Goal: Task Accomplishment & Management: Use online tool/utility

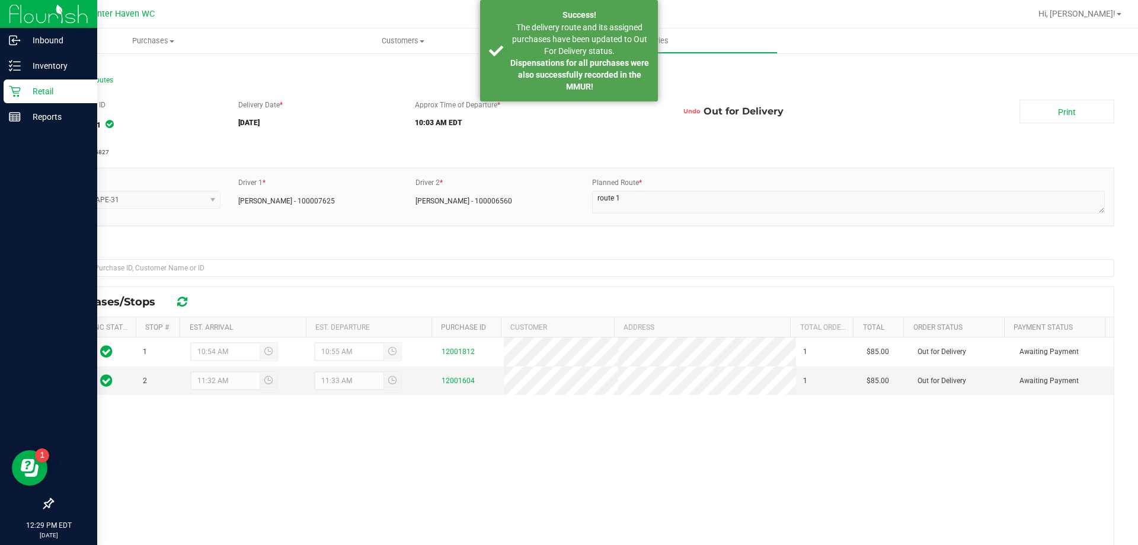
click at [37, 91] on p "Retail" at bounding box center [56, 91] width 71 height 14
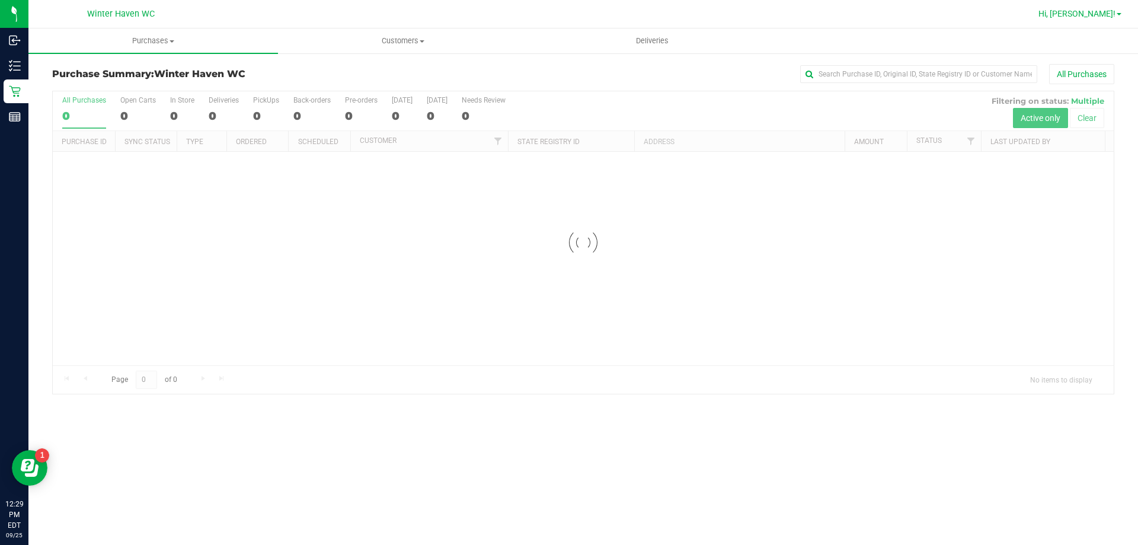
click at [1080, 17] on span "Hi, [PERSON_NAME]!" at bounding box center [1076, 13] width 77 height 9
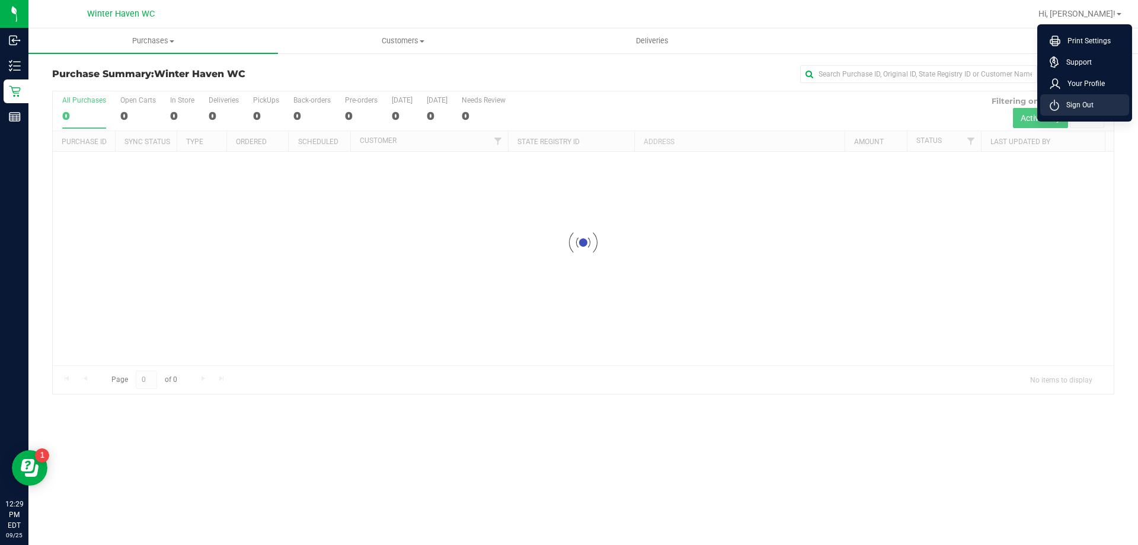
click at [1094, 107] on li "Sign Out" at bounding box center [1084, 104] width 89 height 21
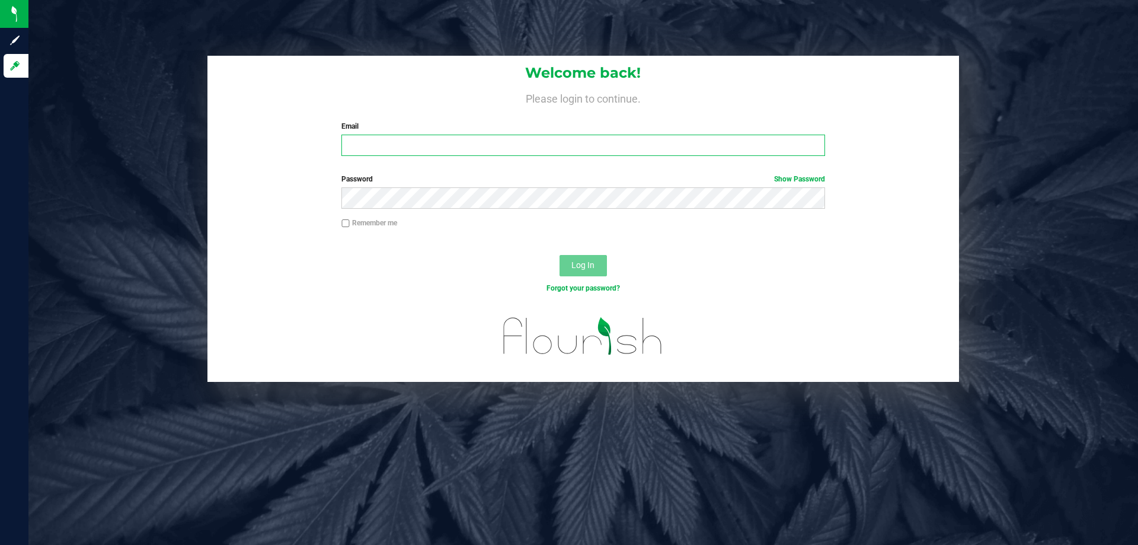
click at [486, 152] on input "Email" at bounding box center [582, 145] width 483 height 21
type input "[EMAIL_ADDRESS][DOMAIN_NAME]"
click at [559, 255] on button "Log In" at bounding box center [582, 265] width 47 height 21
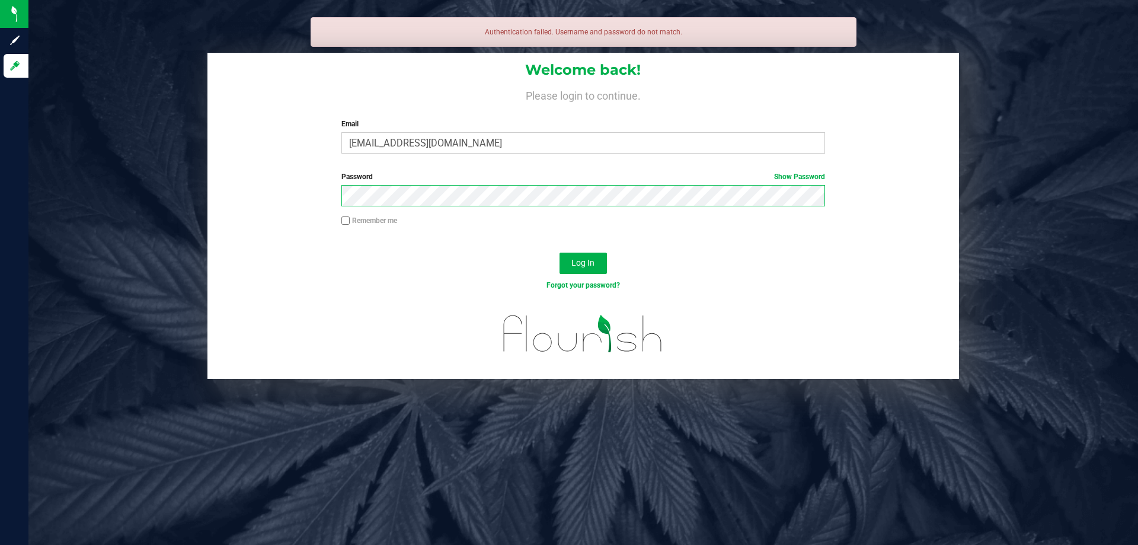
click at [559, 252] on button "Log In" at bounding box center [582, 262] width 47 height 21
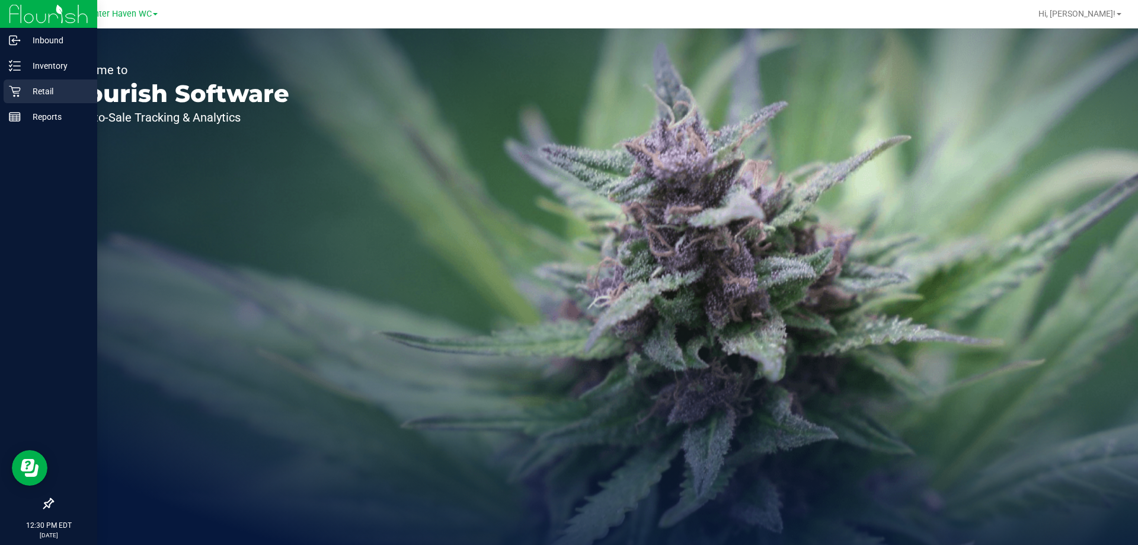
click at [50, 95] on p "Retail" at bounding box center [56, 91] width 71 height 14
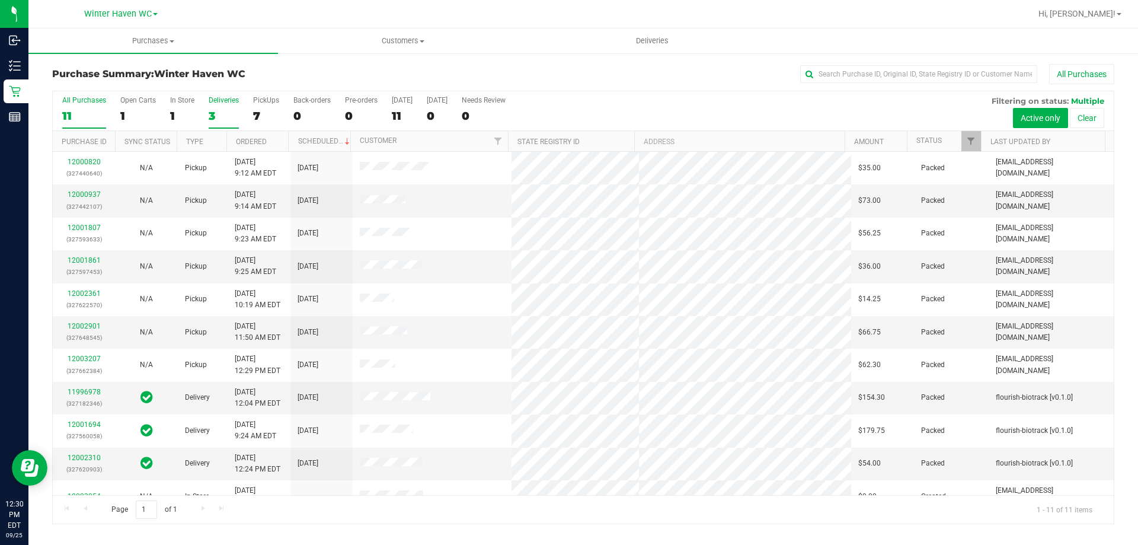
click at [212, 115] on div "3" at bounding box center [224, 116] width 30 height 14
click at [0, 0] on input "Deliveries 3" at bounding box center [0, 0] width 0 height 0
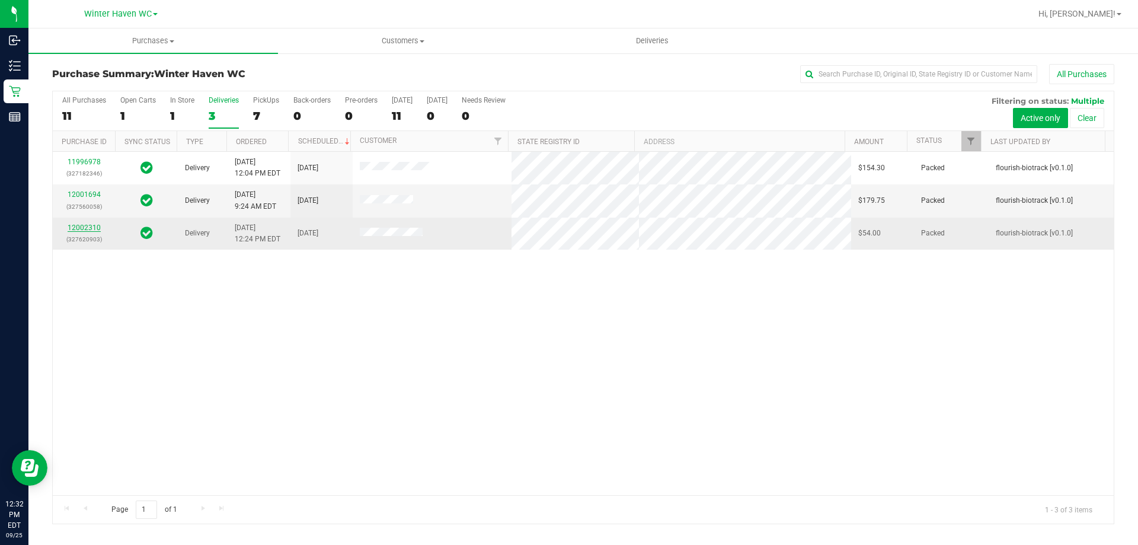
click at [91, 226] on link "12002310" at bounding box center [84, 227] width 33 height 8
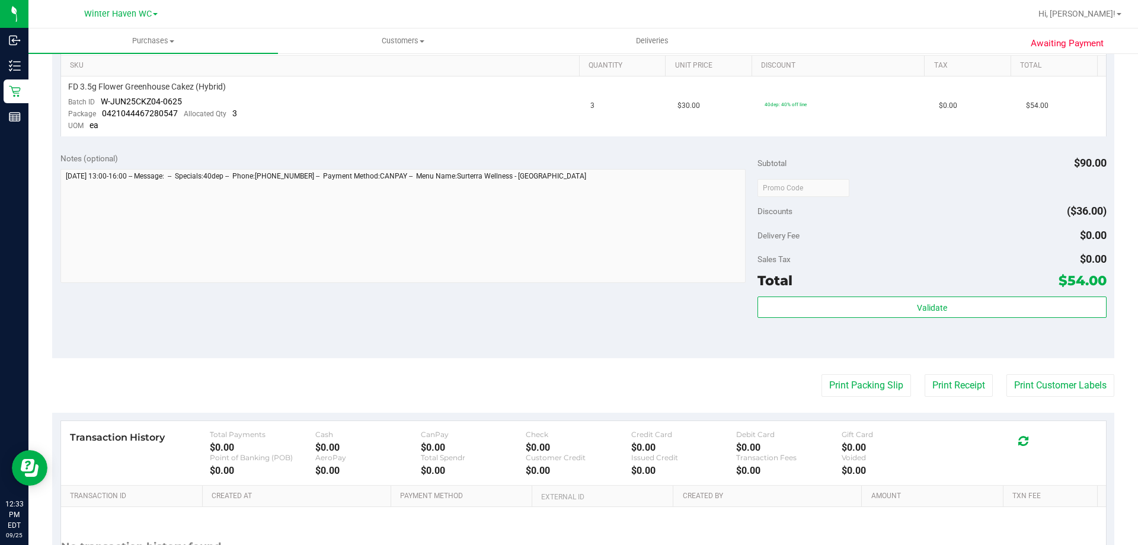
scroll to position [415, 0]
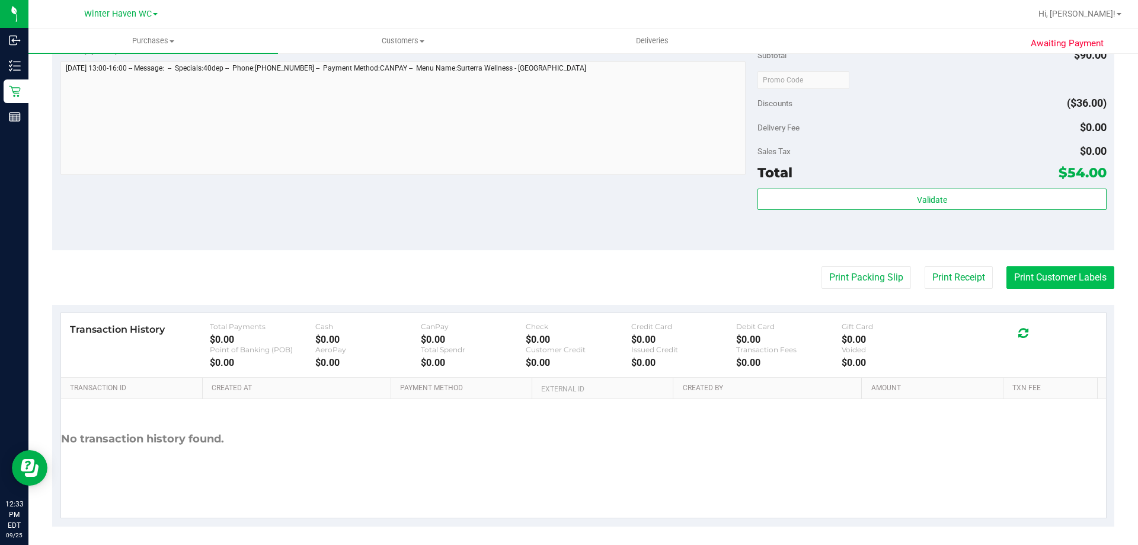
click at [1032, 276] on button "Print Customer Labels" at bounding box center [1060, 277] width 108 height 23
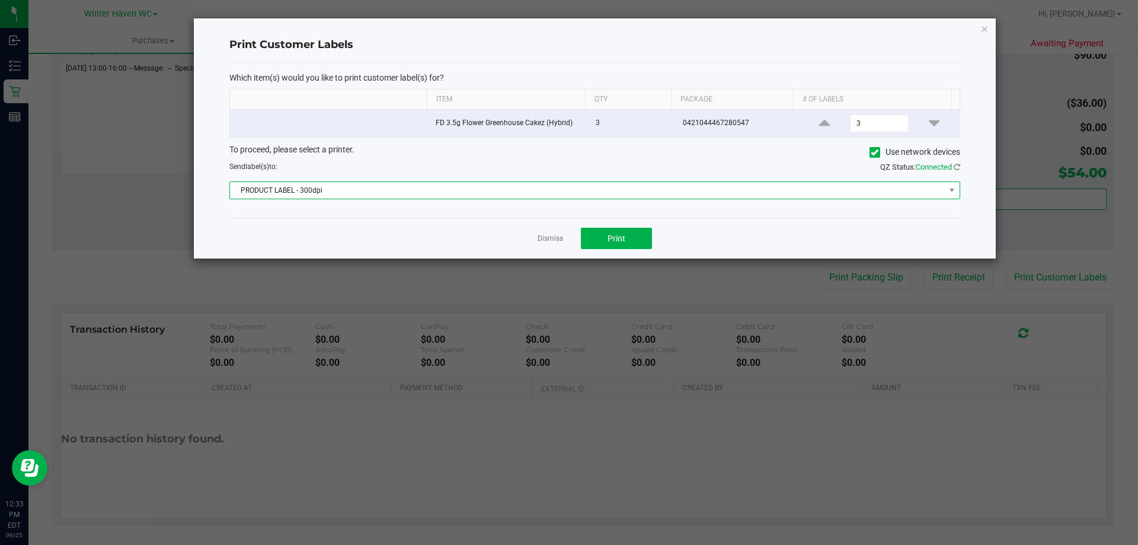
click at [400, 187] on span "PRODUCT LABEL - 300dpi" at bounding box center [587, 190] width 715 height 17
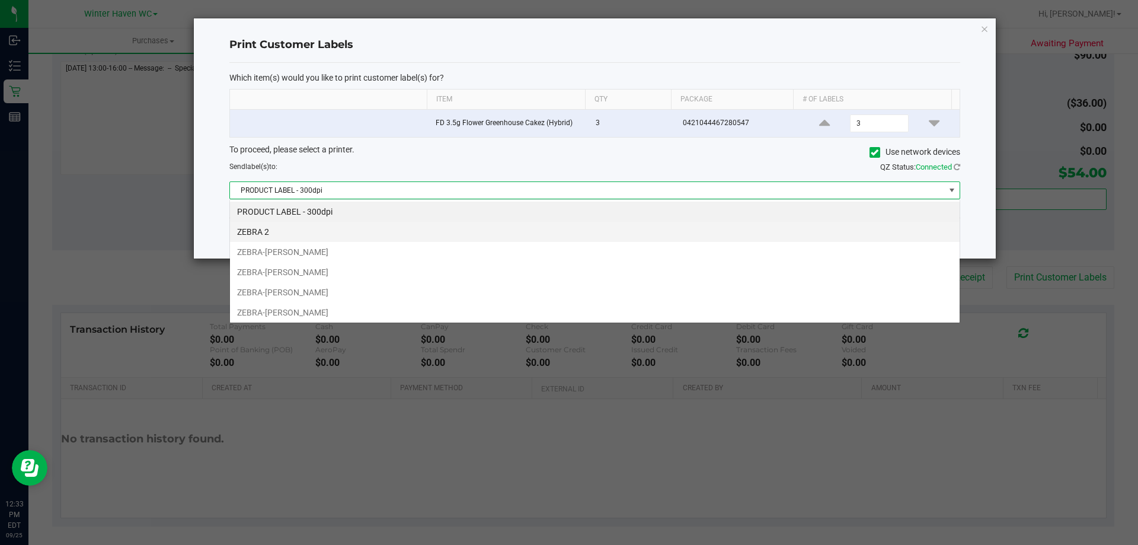
scroll to position [18, 730]
click at [340, 238] on li "ZEBRA 2" at bounding box center [594, 232] width 729 height 20
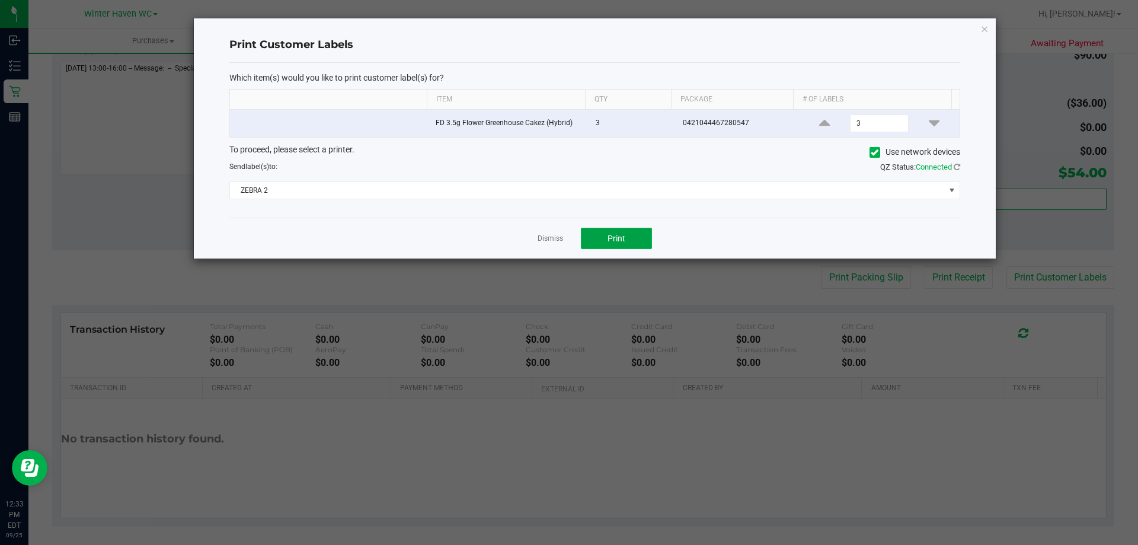
click at [585, 233] on button "Print" at bounding box center [616, 238] width 71 height 21
click at [551, 236] on link "Dismiss" at bounding box center [549, 238] width 25 height 10
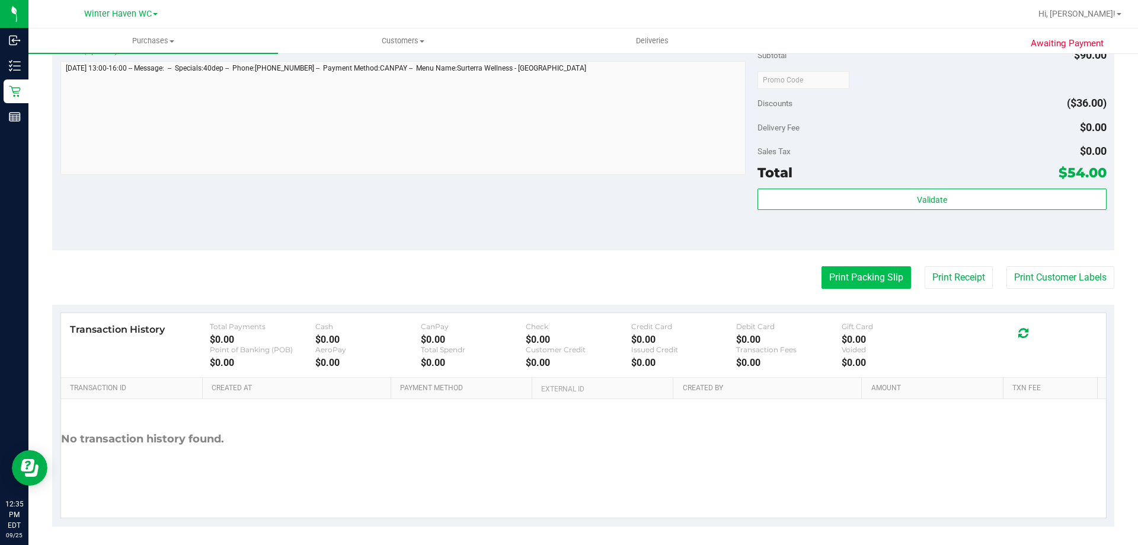
click at [840, 277] on button "Print Packing Slip" at bounding box center [865, 277] width 89 height 23
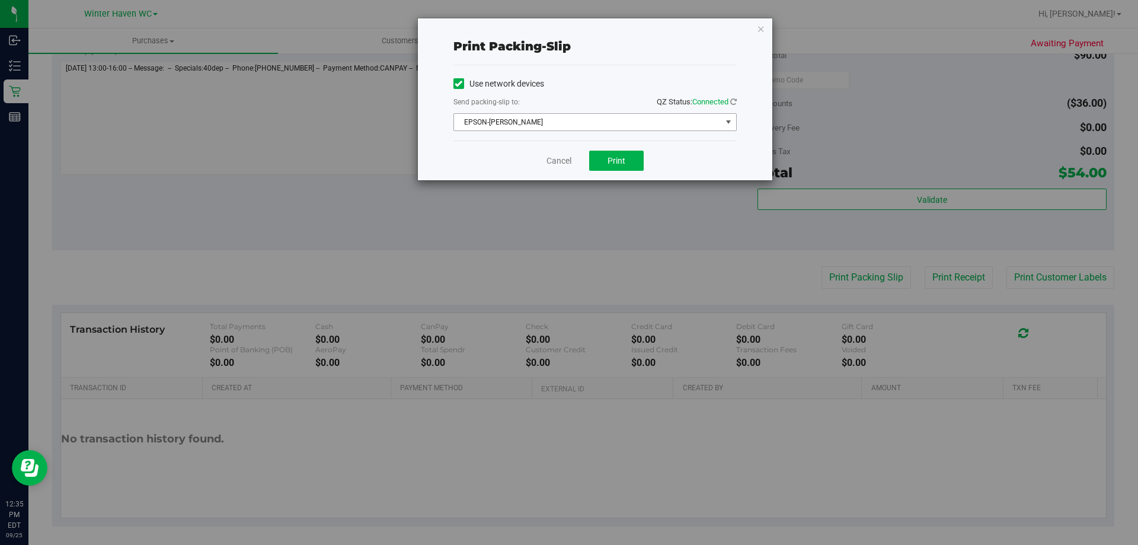
click at [593, 126] on span "EPSON-[PERSON_NAME]" at bounding box center [587, 122] width 267 height 17
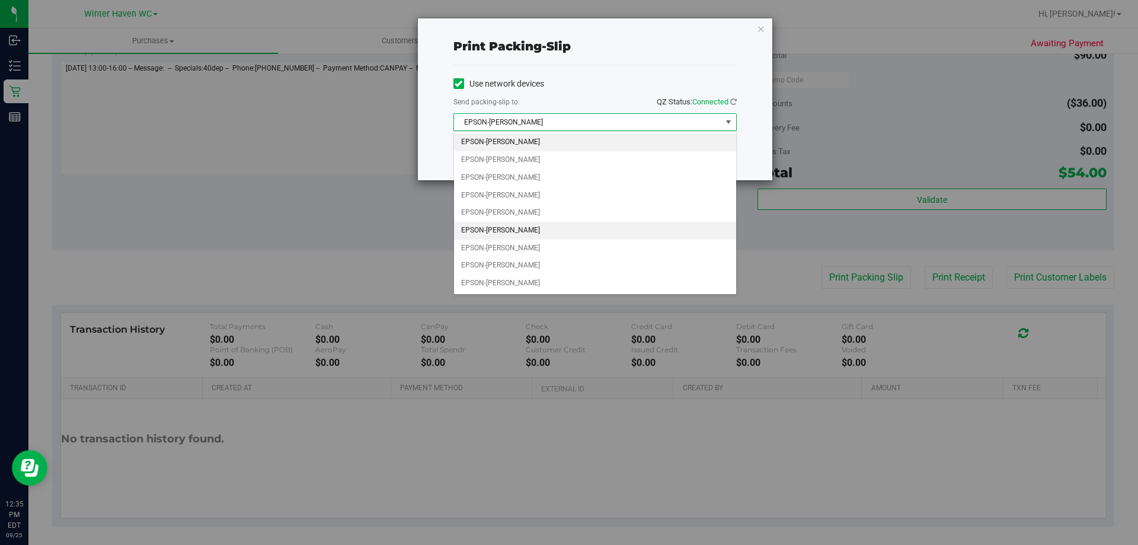
click at [537, 233] on li "EPSON-[PERSON_NAME]" at bounding box center [595, 231] width 282 height 18
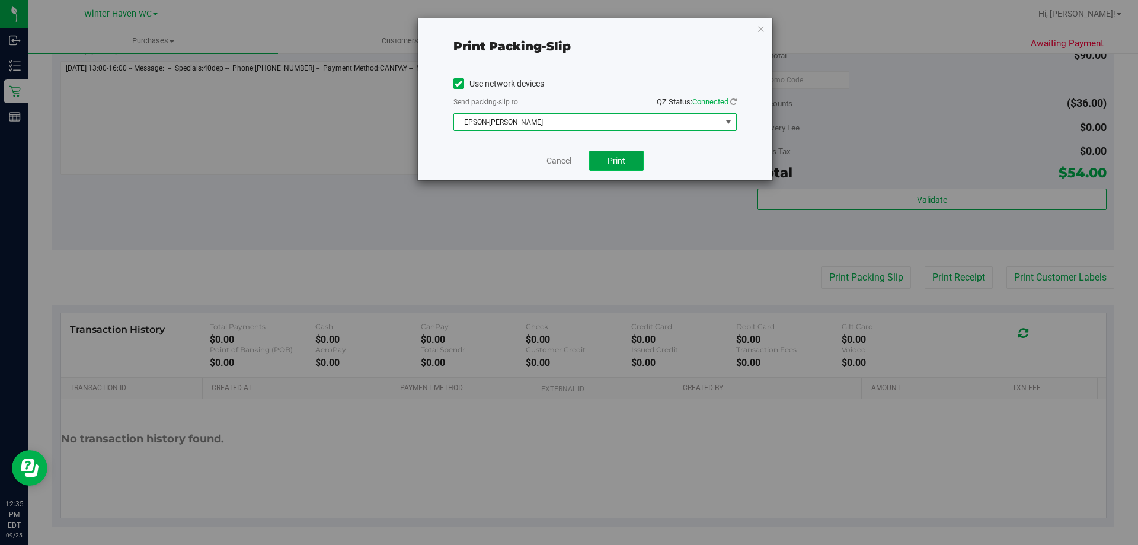
click at [618, 159] on span "Print" at bounding box center [616, 160] width 18 height 9
click at [562, 161] on link "Cancel" at bounding box center [558, 161] width 25 height 12
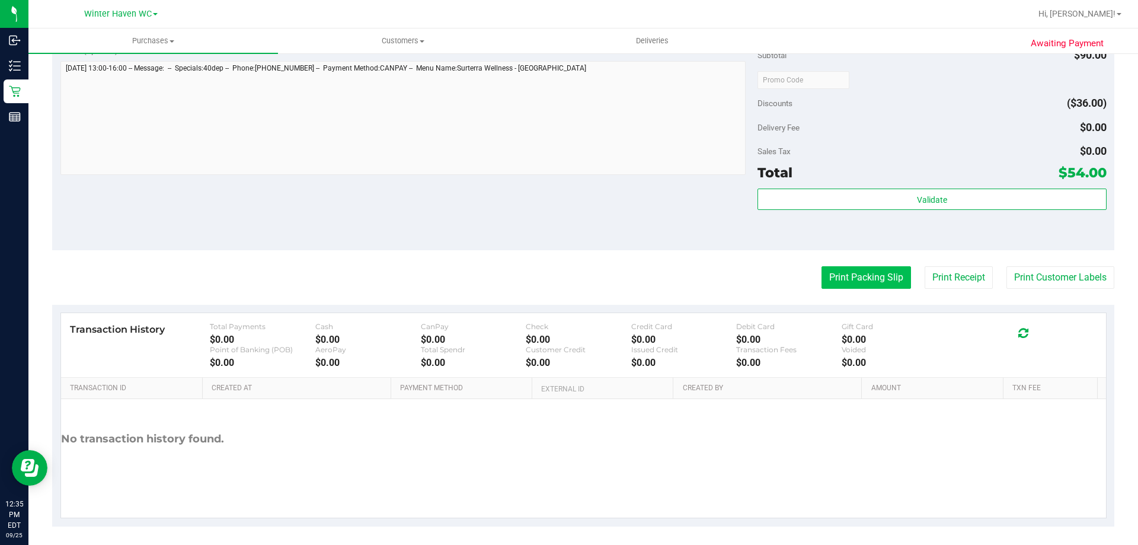
click at [871, 277] on button "Print Packing Slip" at bounding box center [865, 277] width 89 height 23
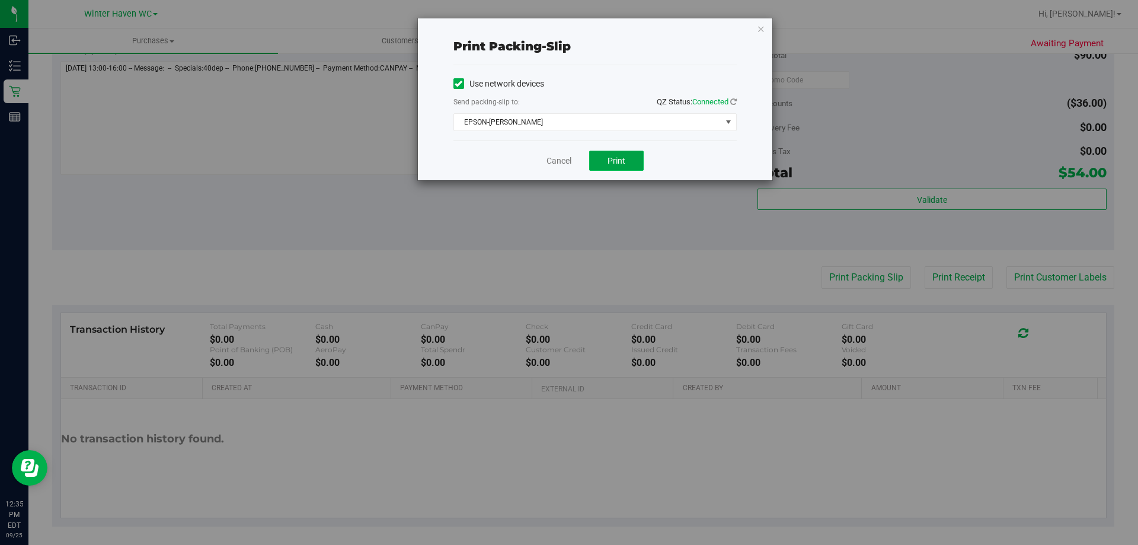
click at [619, 161] on span "Print" at bounding box center [616, 160] width 18 height 9
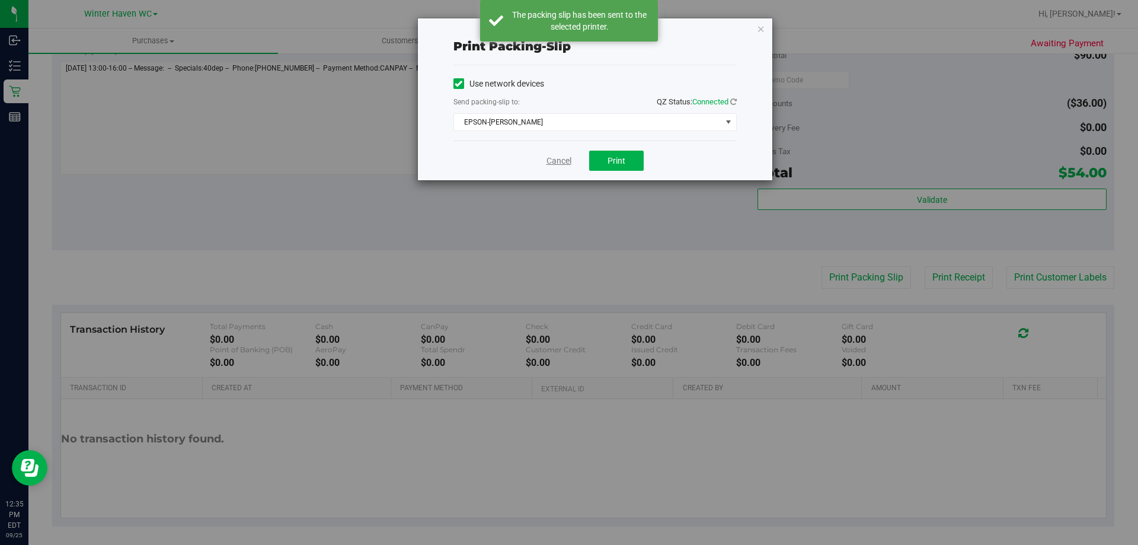
click at [566, 165] on link "Cancel" at bounding box center [558, 161] width 25 height 12
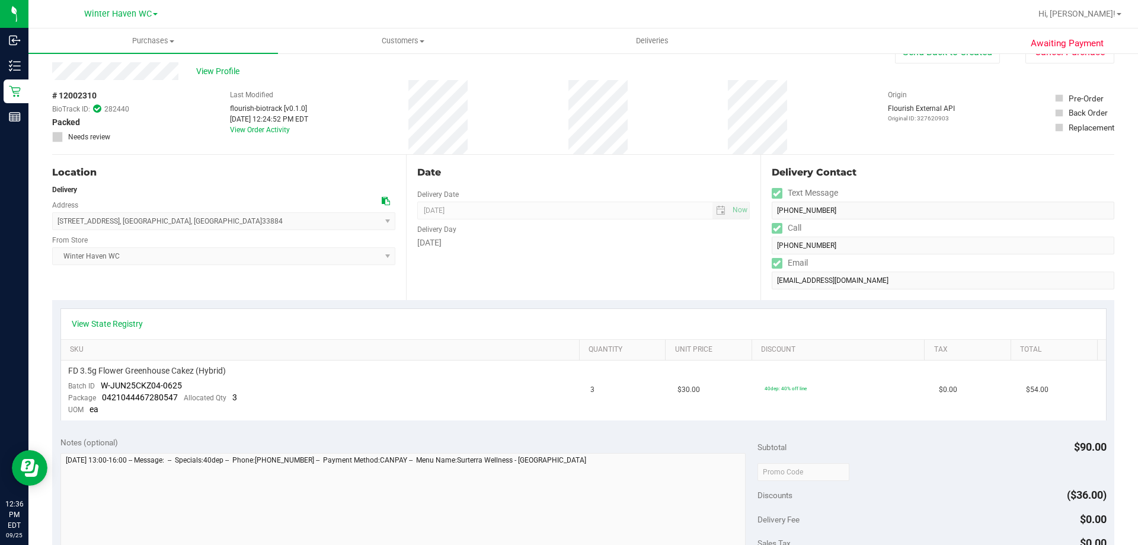
scroll to position [0, 0]
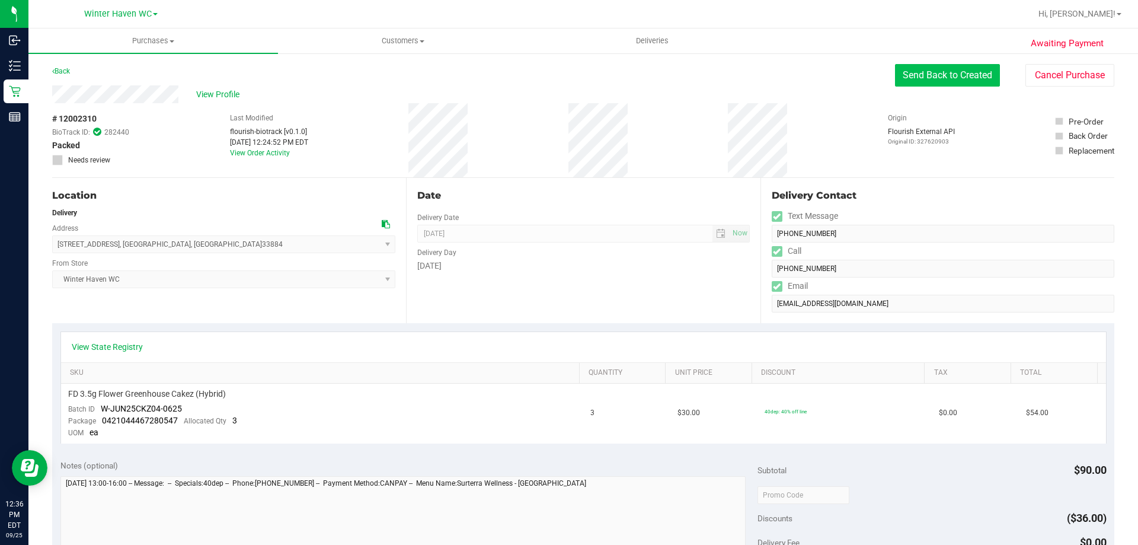
click at [926, 73] on button "Send Back to Created" at bounding box center [947, 75] width 105 height 23
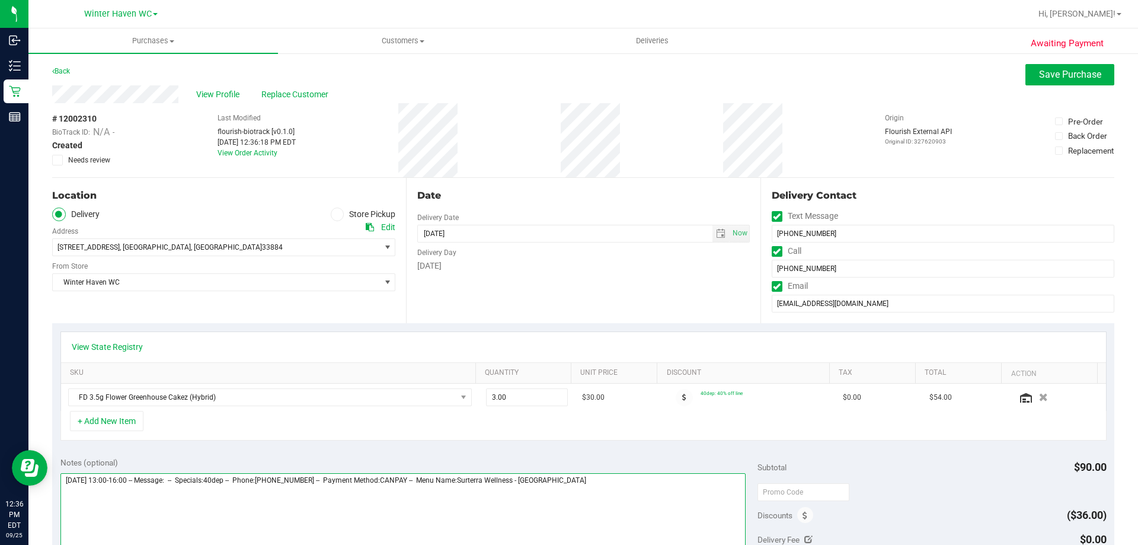
click at [610, 495] on textarea at bounding box center [403, 530] width 686 height 114
type textarea "[DATE] 13:00-16:00 -- Message: -- Specials:40dep -- Phone:[PHONE_NUMBER] -- Pay…"
click at [1051, 77] on span "Save Purchase" at bounding box center [1070, 74] width 62 height 11
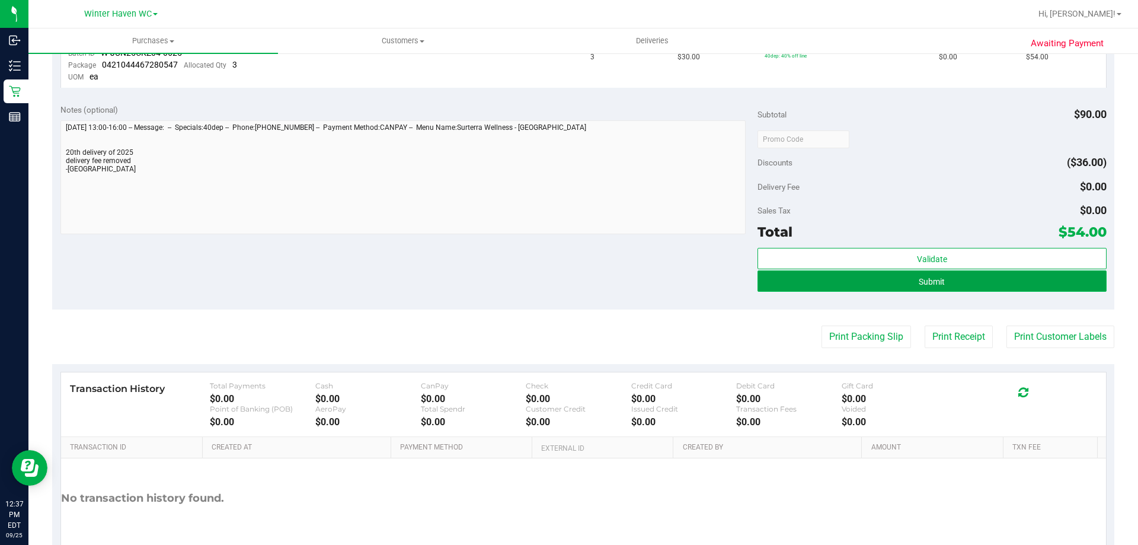
click at [968, 286] on button "Submit" at bounding box center [931, 280] width 348 height 21
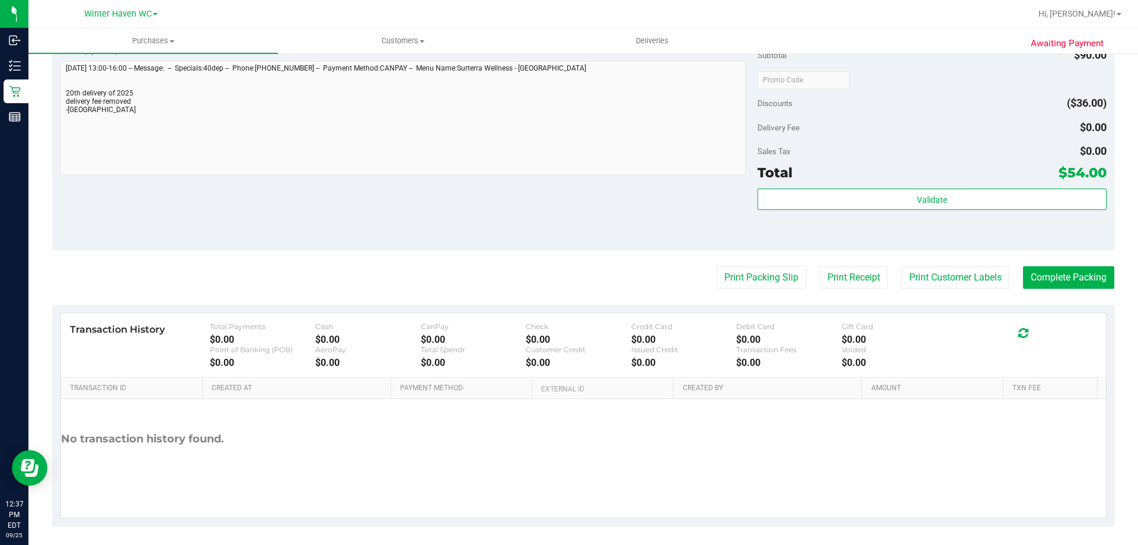
scroll to position [440, 0]
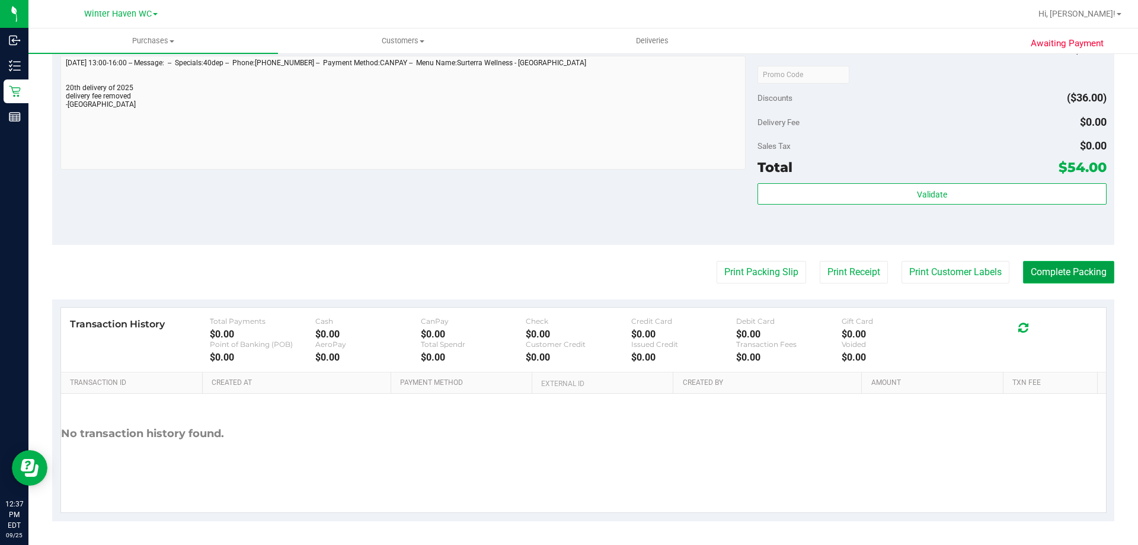
click at [1060, 268] on button "Complete Packing" at bounding box center [1068, 272] width 91 height 23
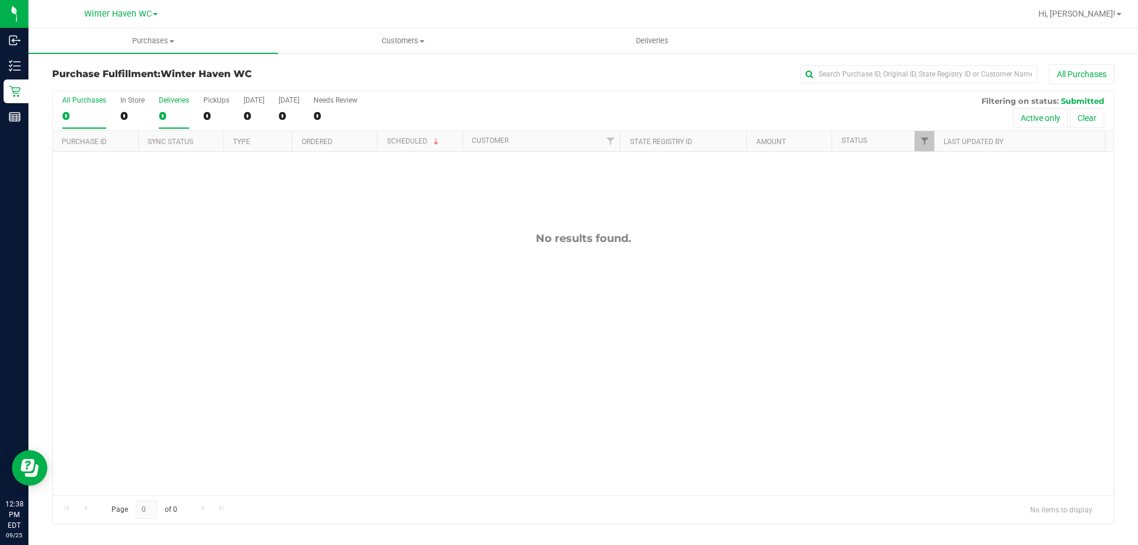
click at [171, 122] on div "0" at bounding box center [174, 116] width 30 height 14
click at [0, 0] on input "Deliveries 0" at bounding box center [0, 0] width 0 height 0
click at [978, 143] on div at bounding box center [980, 141] width 5 height 21
click at [965, 148] on link "Filter" at bounding box center [972, 141] width 20 height 20
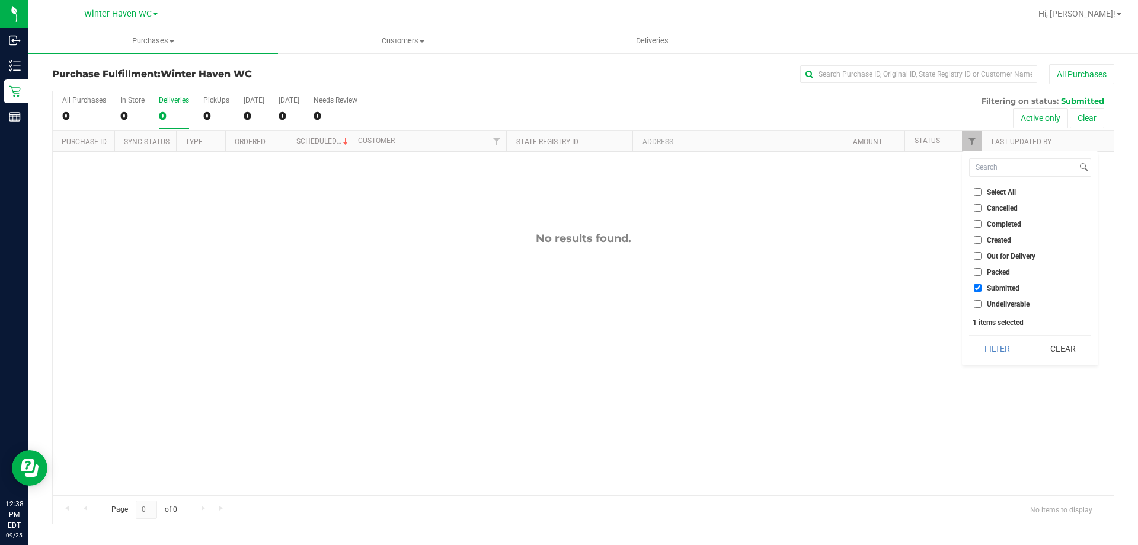
click at [971, 273] on li "Packed" at bounding box center [1030, 271] width 122 height 12
drag, startPoint x: 981, startPoint y: 272, endPoint x: 972, endPoint y: 270, distance: 9.2
click at [981, 272] on label "Packed" at bounding box center [992, 272] width 36 height 8
click at [981, 272] on input "Packed" at bounding box center [978, 272] width 8 height 8
checkbox input "true"
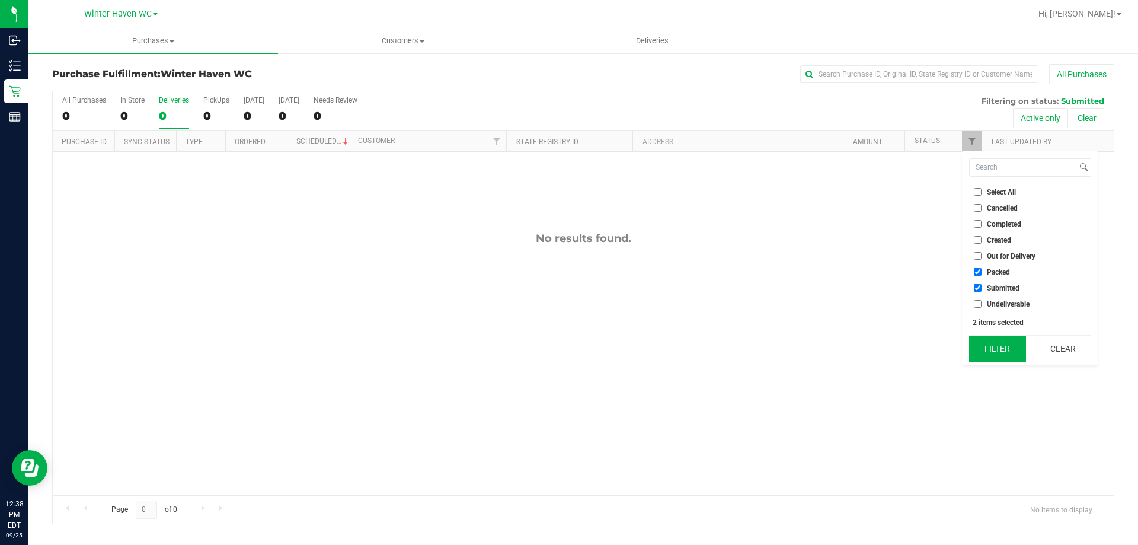
click at [988, 339] on button "Filter" at bounding box center [997, 348] width 57 height 26
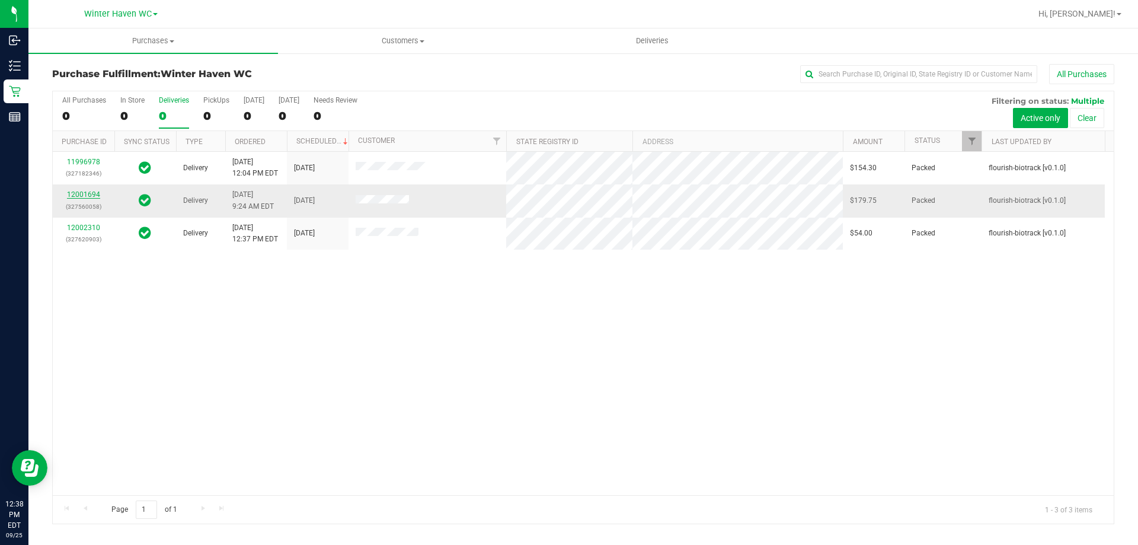
click at [96, 192] on link "12001694" at bounding box center [83, 194] width 33 height 8
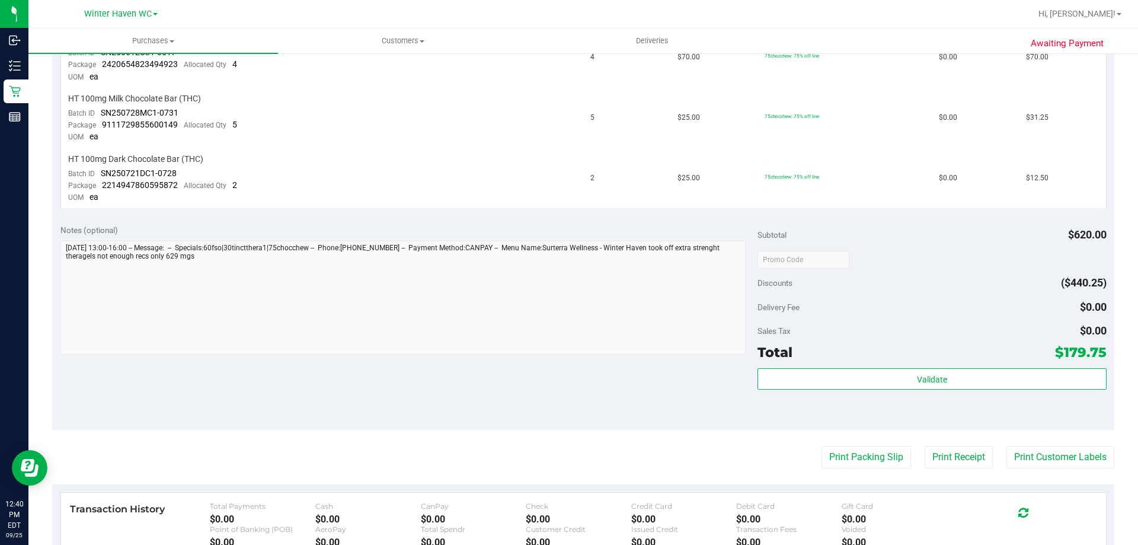
scroll to position [533, 0]
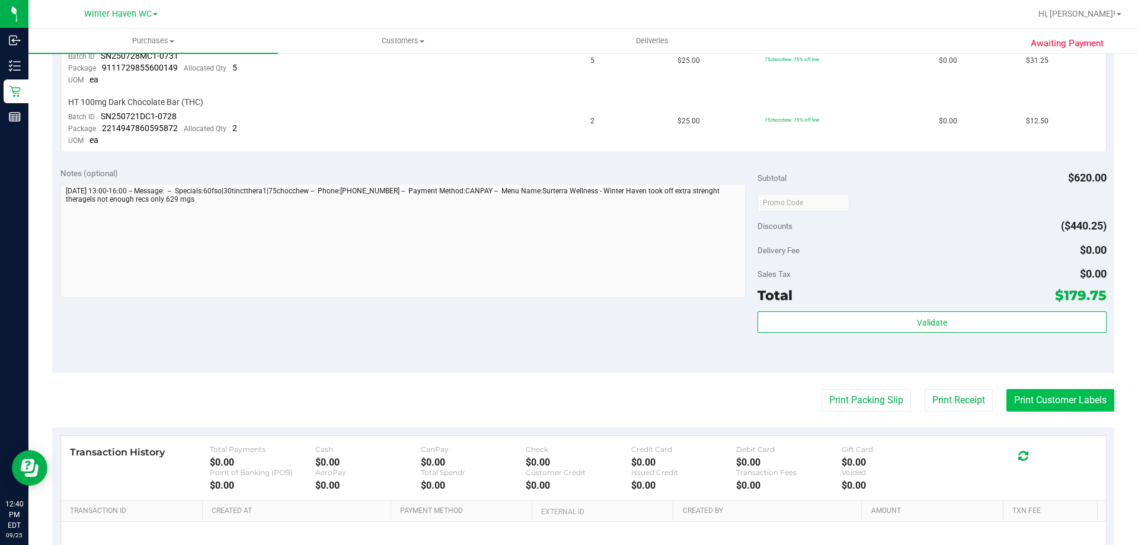
click at [1061, 399] on button "Print Customer Labels" at bounding box center [1060, 400] width 108 height 23
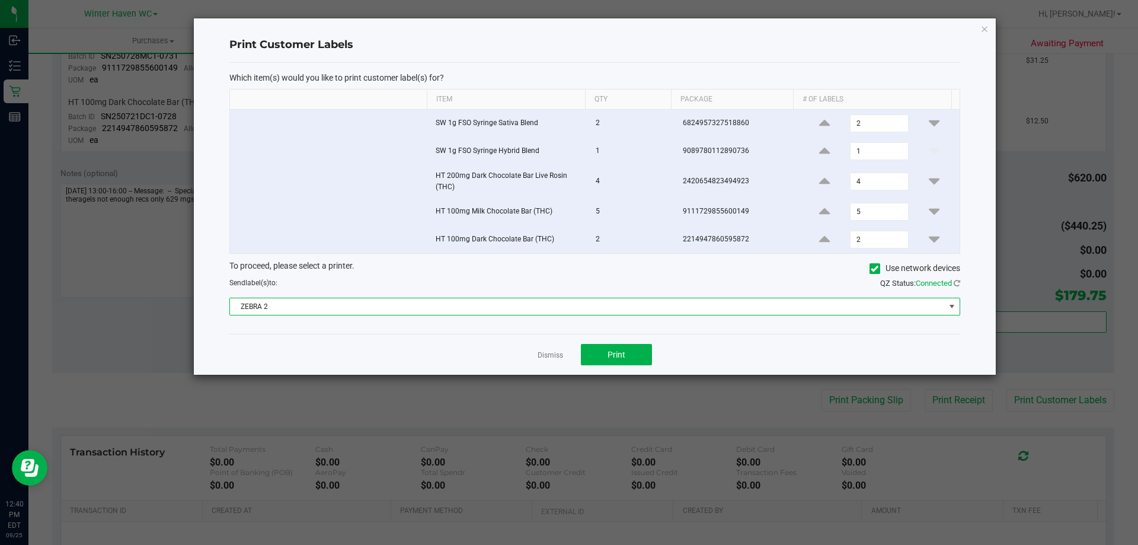
click at [569, 312] on span "ZEBRA 2" at bounding box center [587, 306] width 715 height 17
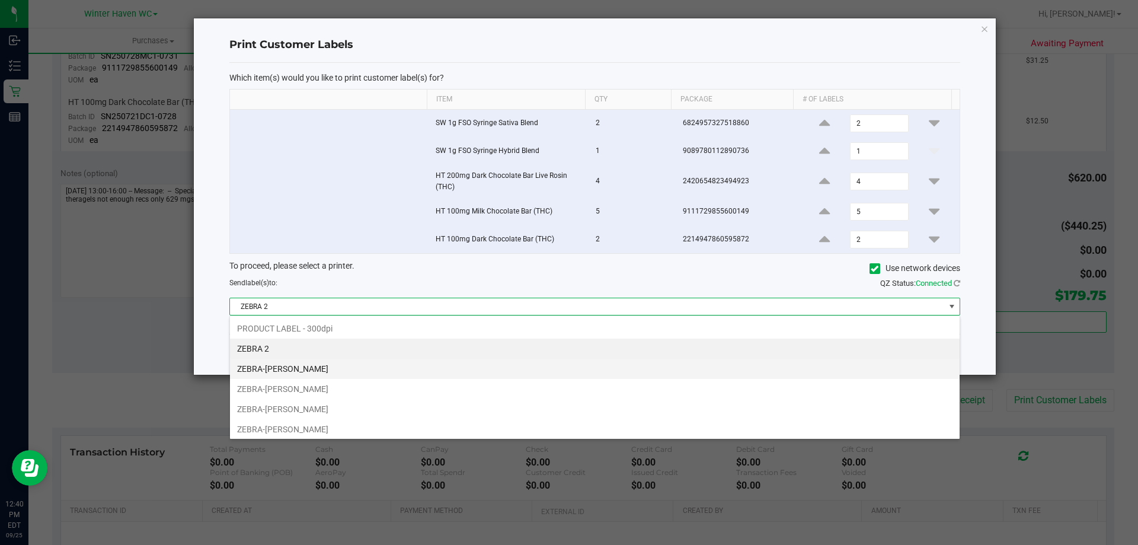
scroll to position [18, 730]
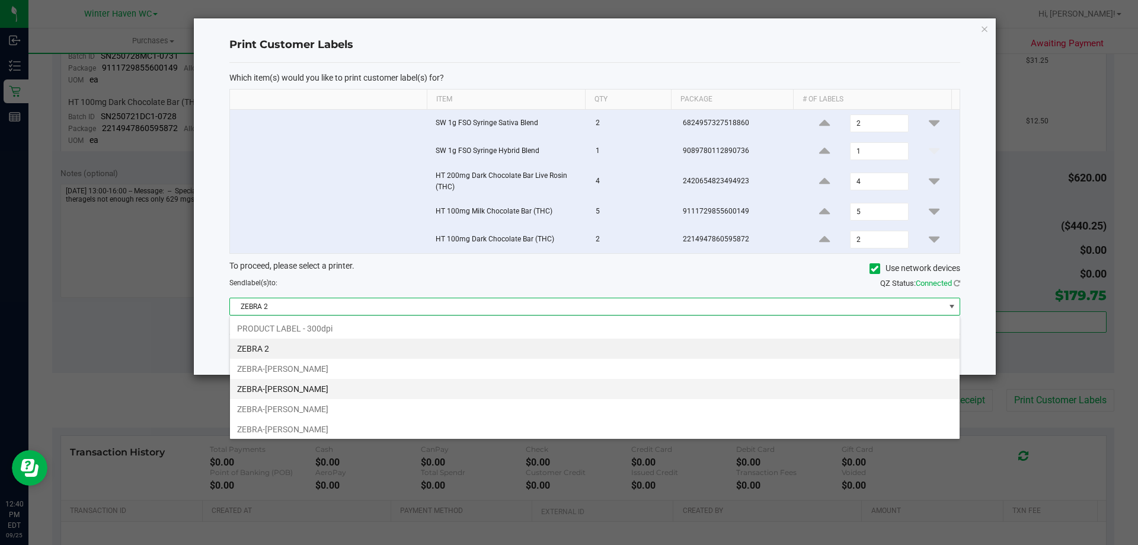
click at [340, 385] on li "ZEBRA-[PERSON_NAME]" at bounding box center [594, 389] width 729 height 20
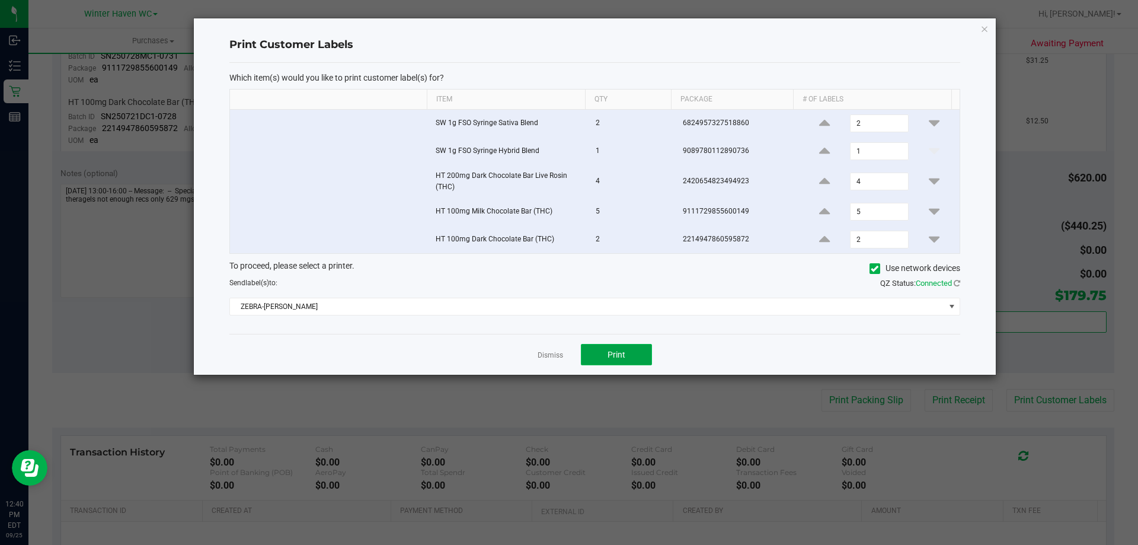
click at [637, 352] on button "Print" at bounding box center [616, 354] width 71 height 21
click at [555, 356] on link "Dismiss" at bounding box center [549, 355] width 25 height 10
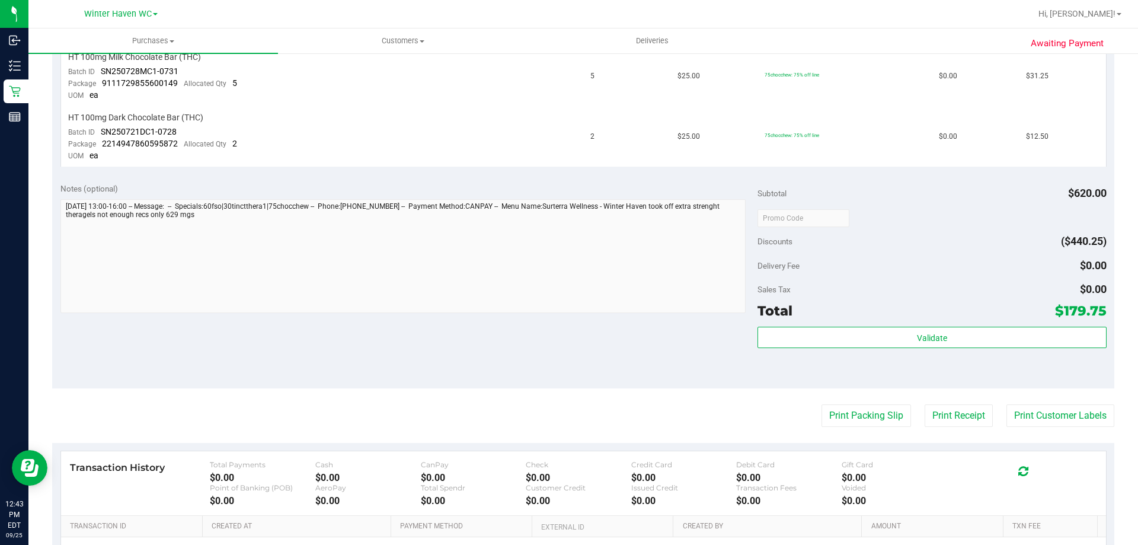
scroll to position [593, 0]
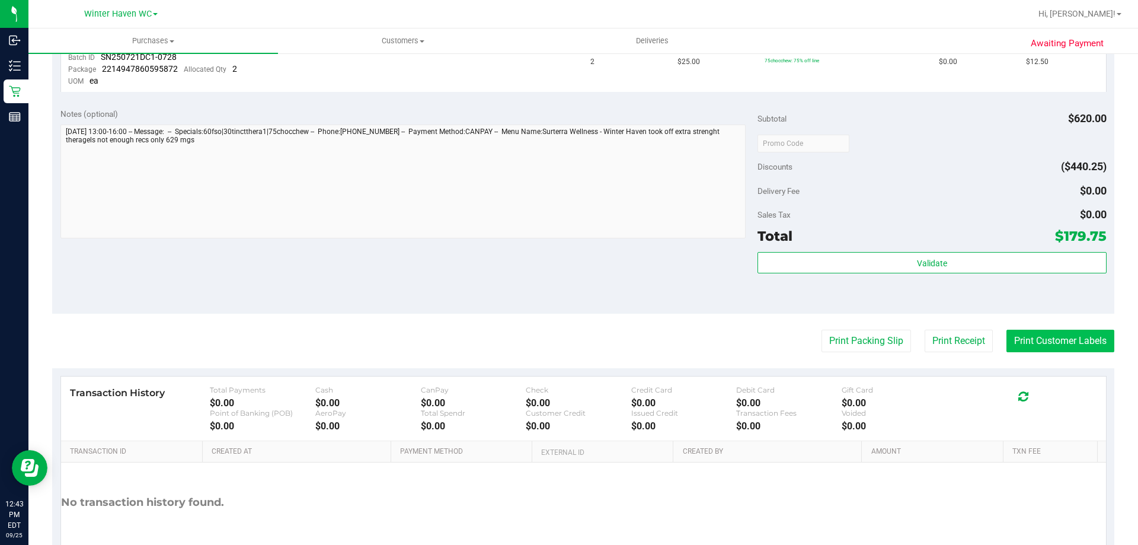
click at [1037, 341] on button "Print Customer Labels" at bounding box center [1060, 340] width 108 height 23
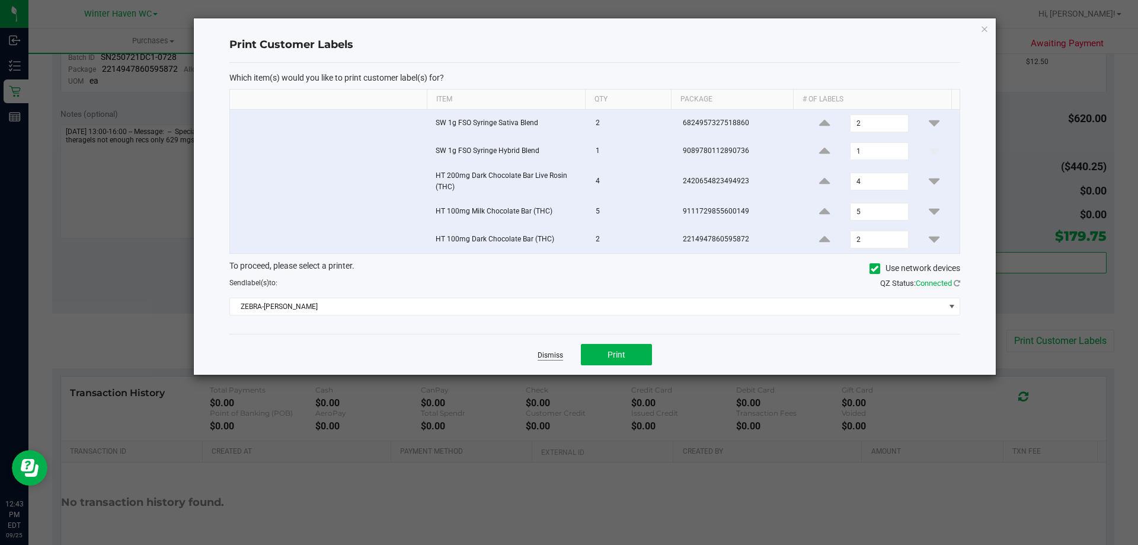
click at [555, 356] on link "Dismiss" at bounding box center [549, 355] width 25 height 10
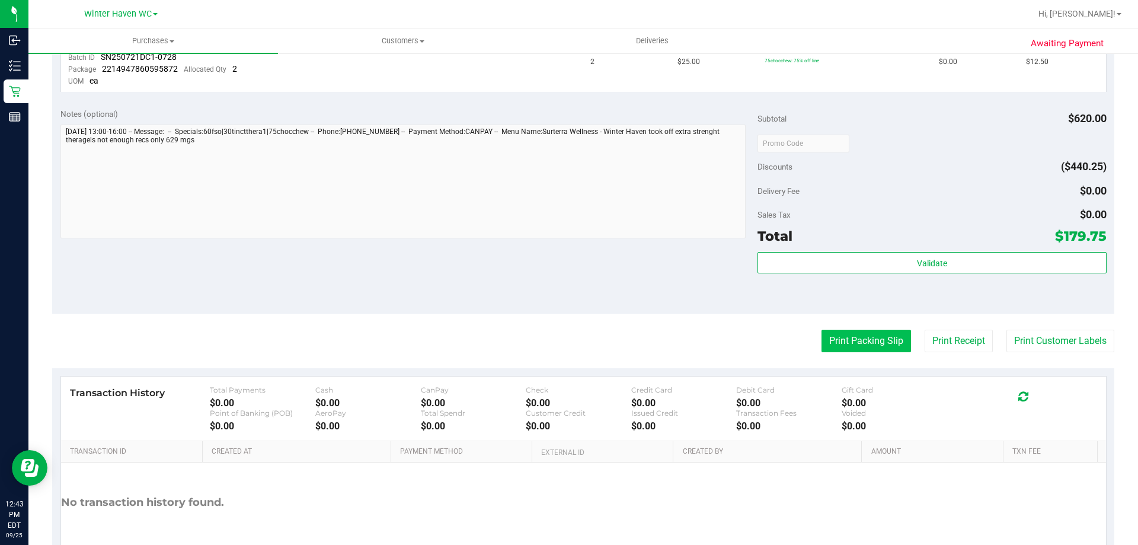
click at [886, 338] on button "Print Packing Slip" at bounding box center [865, 340] width 89 height 23
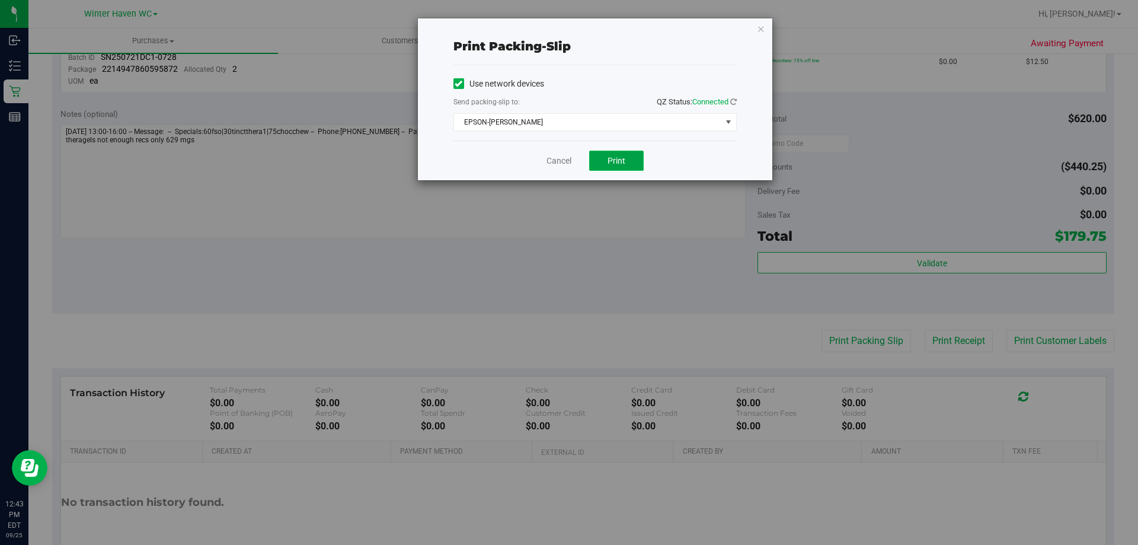
click at [620, 157] on span "Print" at bounding box center [616, 160] width 18 height 9
click at [569, 159] on link "Cancel" at bounding box center [558, 161] width 25 height 12
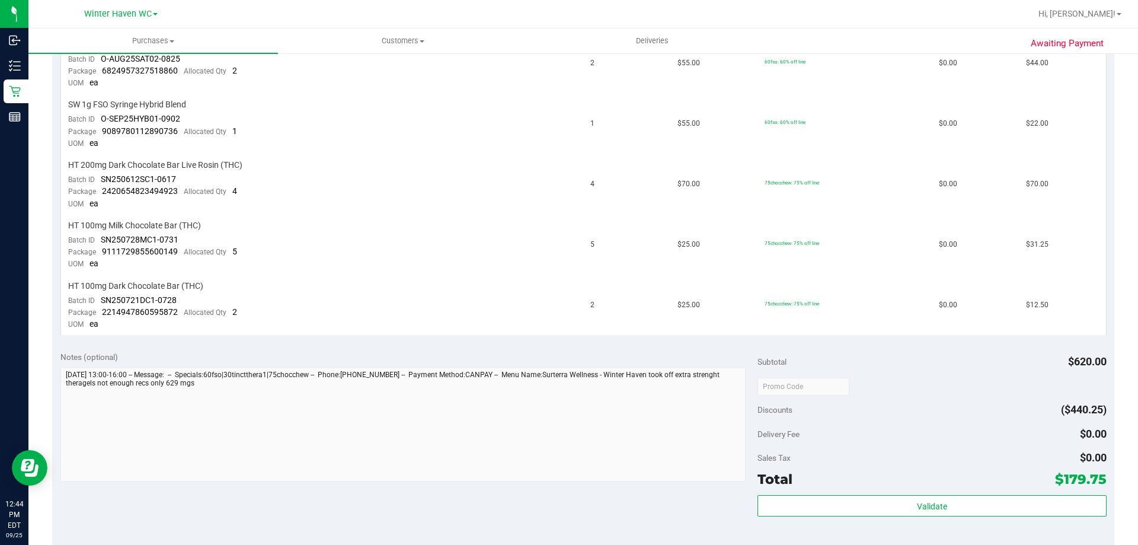
scroll to position [178, 0]
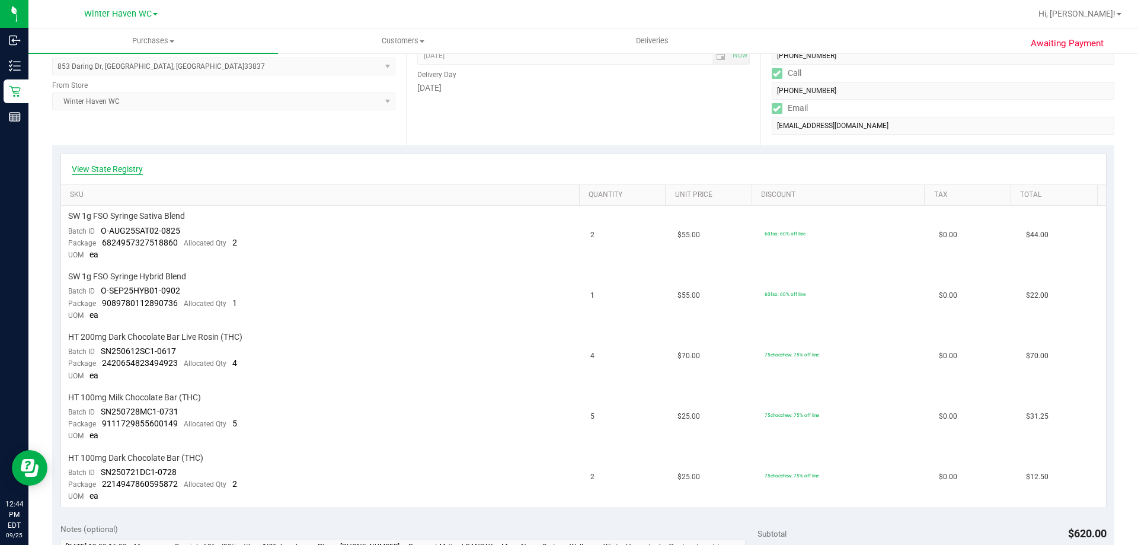
click at [120, 165] on link "View State Registry" at bounding box center [107, 169] width 71 height 12
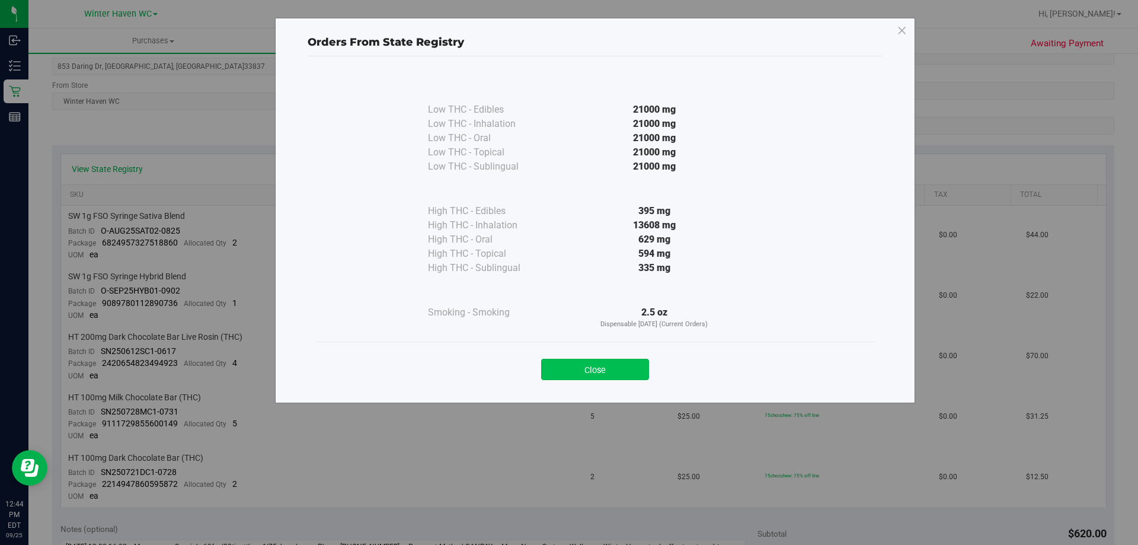
click at [570, 377] on button "Close" at bounding box center [595, 368] width 108 height 21
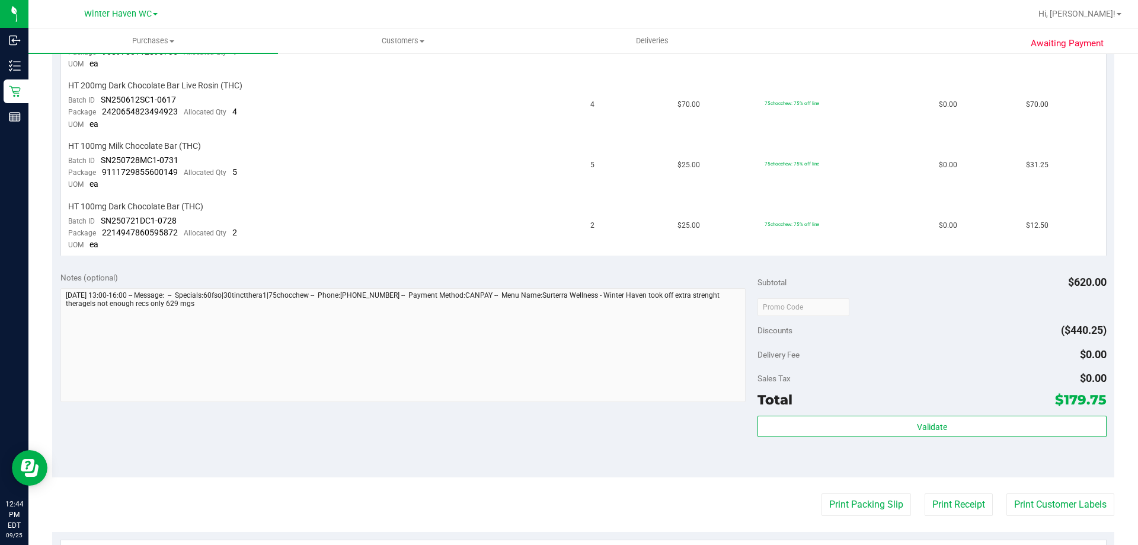
scroll to position [454, 0]
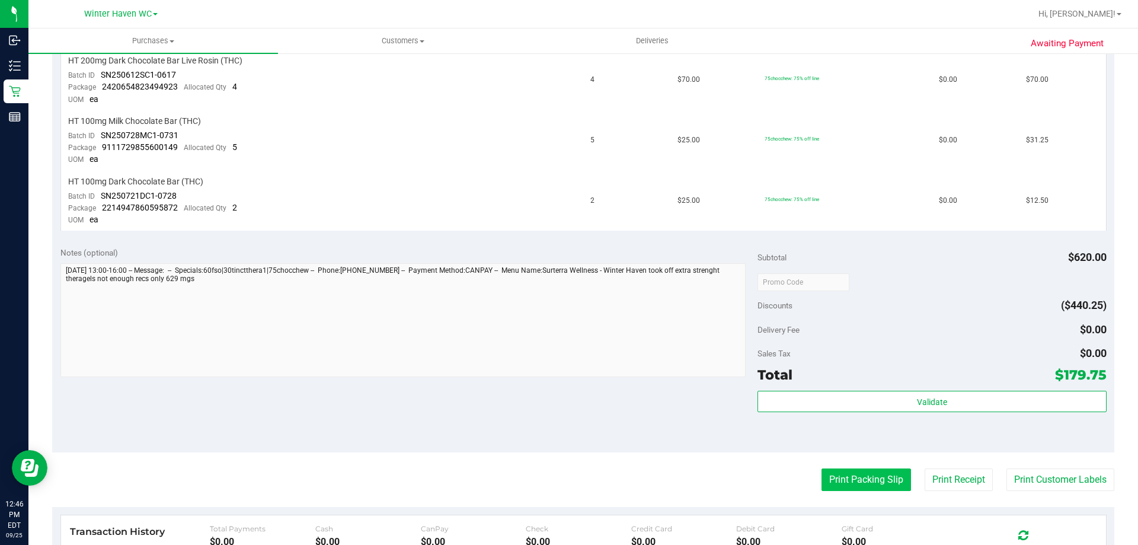
click at [868, 480] on button "Print Packing Slip" at bounding box center [865, 479] width 89 height 23
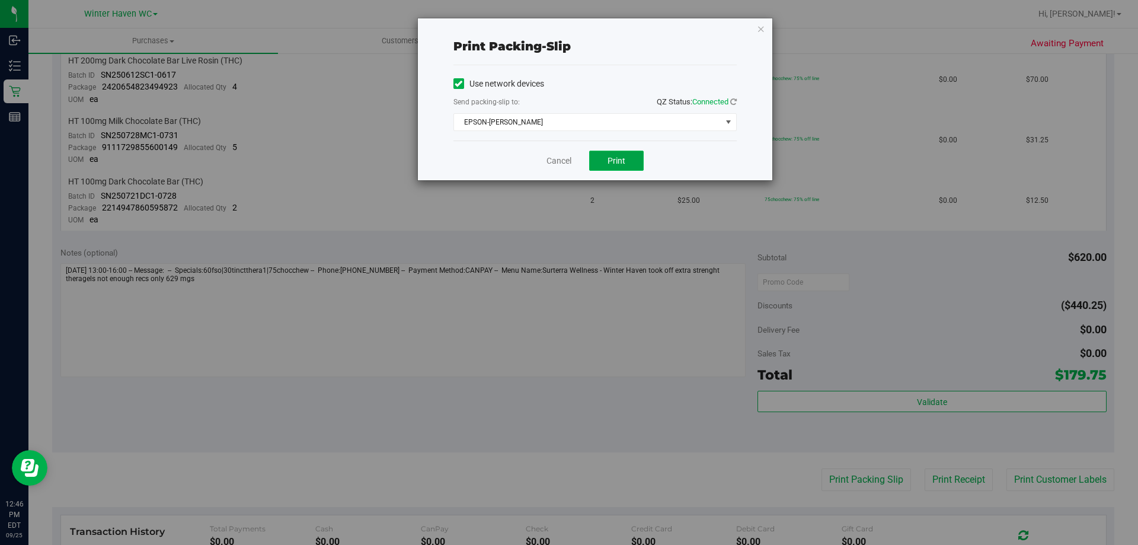
click at [607, 157] on span "Print" at bounding box center [616, 160] width 18 height 9
click at [562, 166] on link "Cancel" at bounding box center [558, 161] width 25 height 12
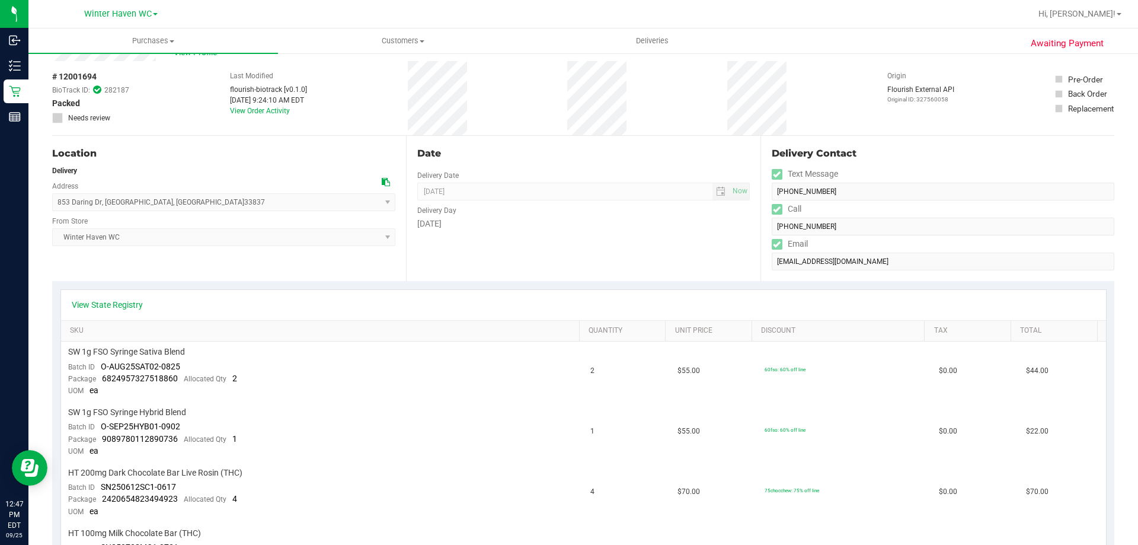
scroll to position [0, 0]
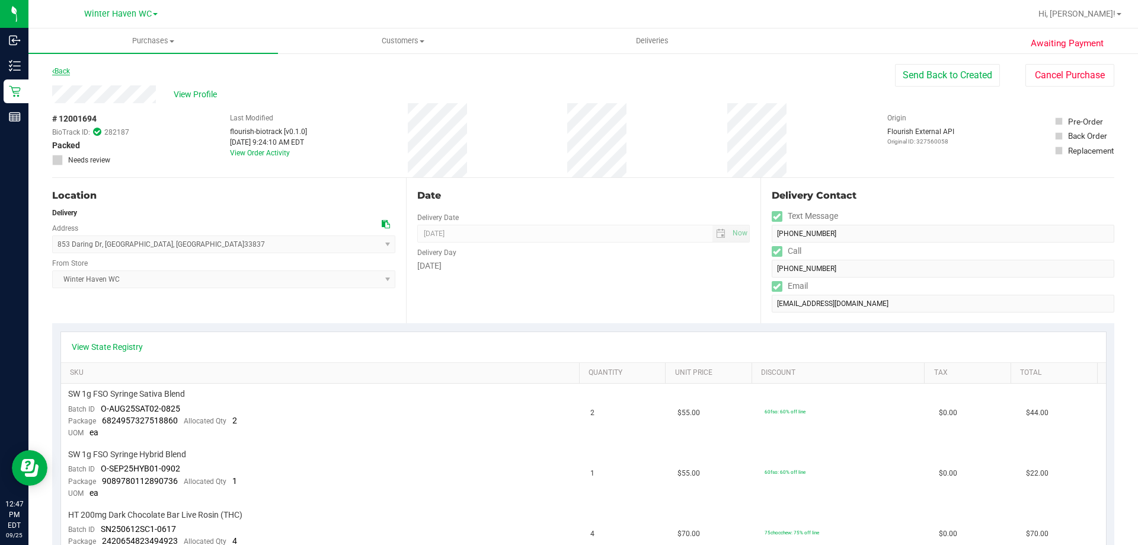
click at [66, 68] on link "Back" at bounding box center [61, 71] width 18 height 8
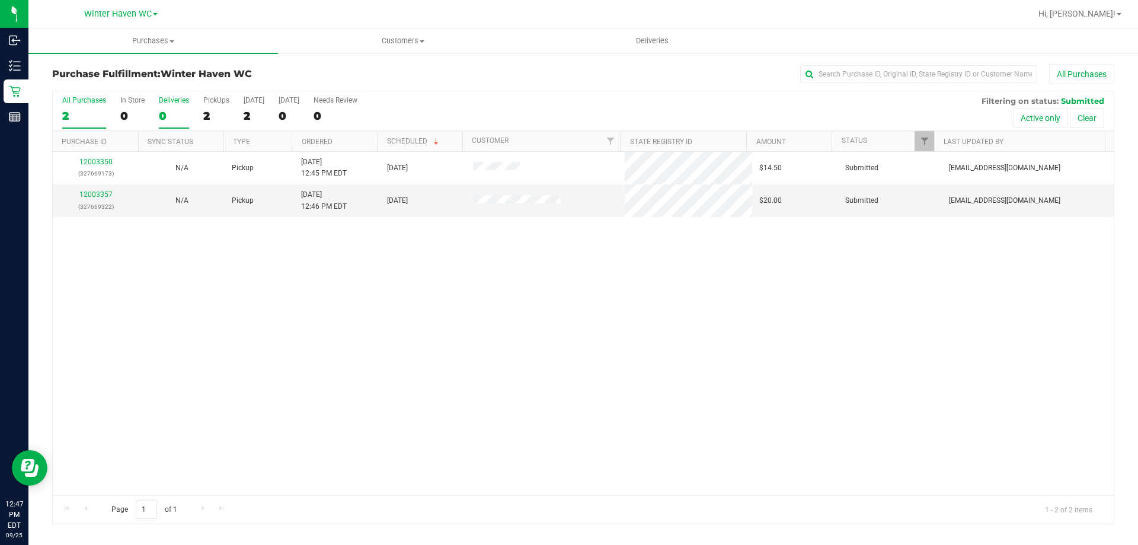
click at [162, 113] on div "0" at bounding box center [174, 116] width 30 height 14
click at [0, 0] on input "Deliveries 0" at bounding box center [0, 0] width 0 height 0
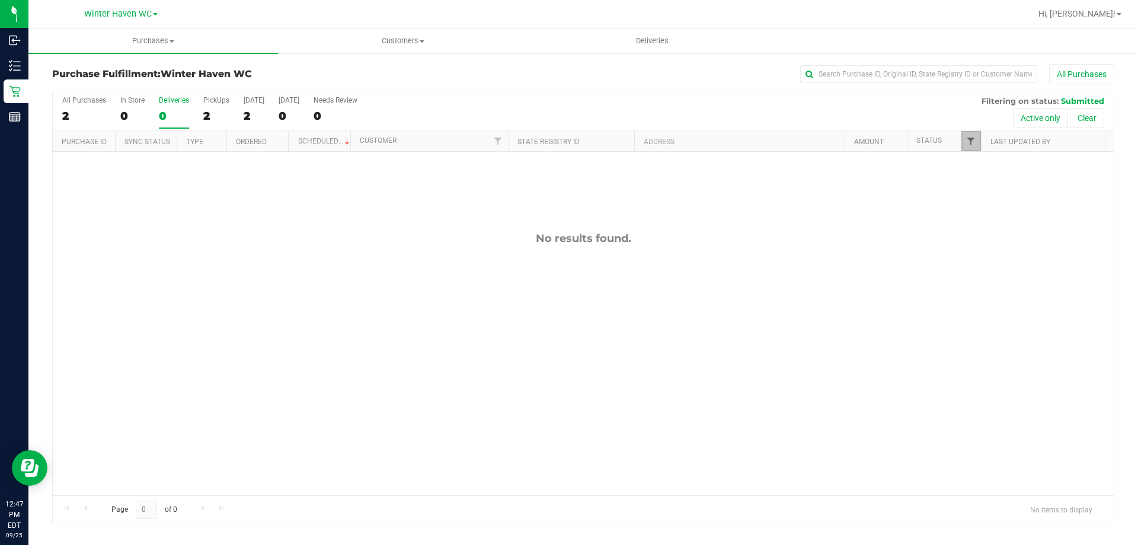
click at [974, 141] on span "Filter" at bounding box center [970, 140] width 9 height 9
click at [975, 272] on input "Packed" at bounding box center [977, 272] width 8 height 8
checkbox input "true"
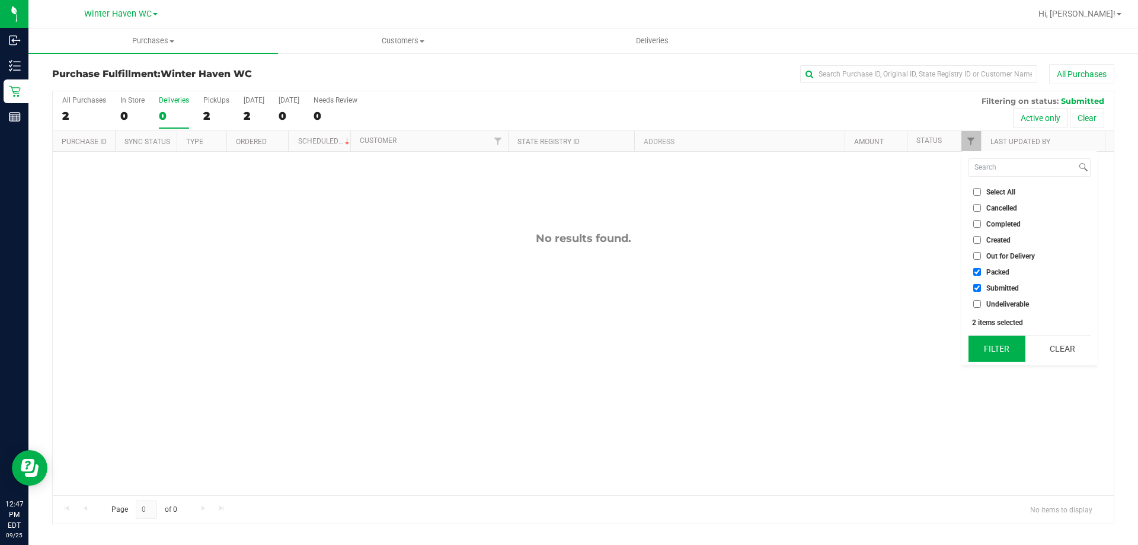
click at [990, 336] on div "Filter Clear" at bounding box center [1029, 348] width 122 height 27
click at [991, 341] on button "Filter" at bounding box center [996, 348] width 57 height 26
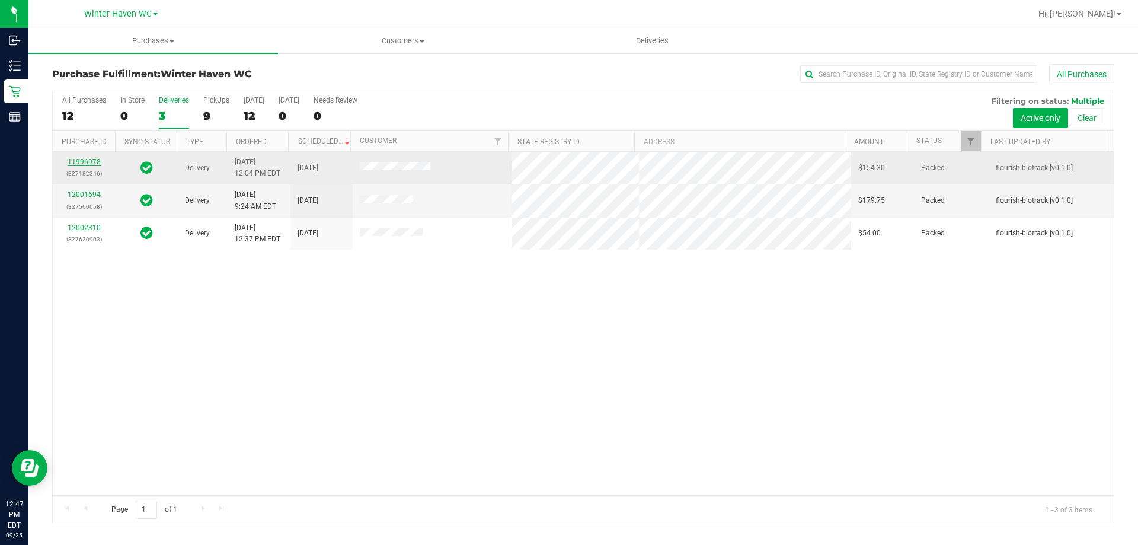
click at [88, 159] on link "11996978" at bounding box center [84, 162] width 33 height 8
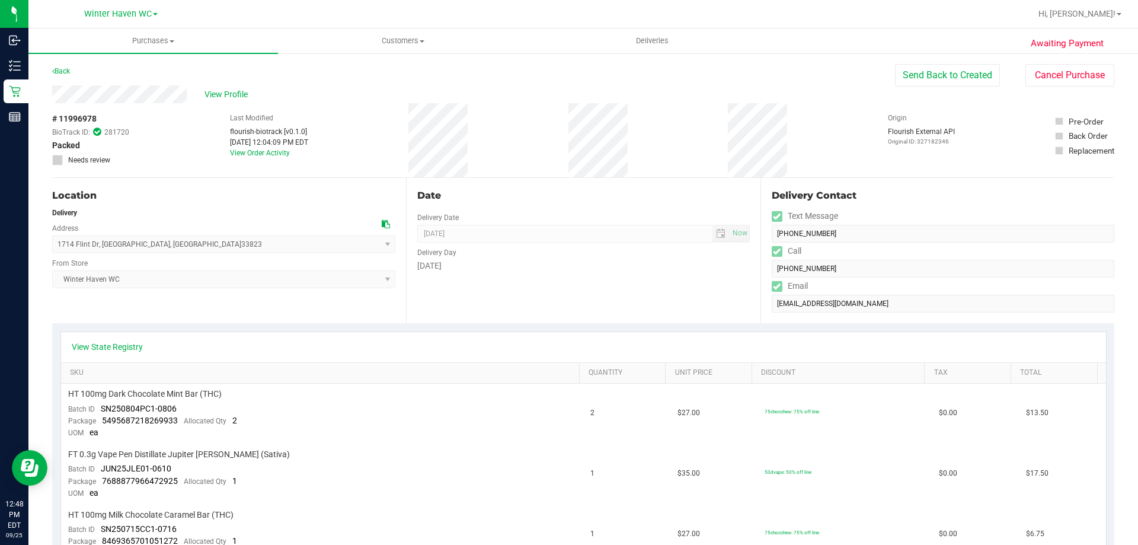
click at [413, 130] on div "# 11996978 BioTrack ID: 281720 Packed Needs review Last Modified flourish-biotr…" at bounding box center [583, 140] width 1062 height 74
click at [412, 130] on div "# 11996978 BioTrack ID: 281720 Packed Needs review Last Modified flourish-biotr…" at bounding box center [583, 140] width 1062 height 74
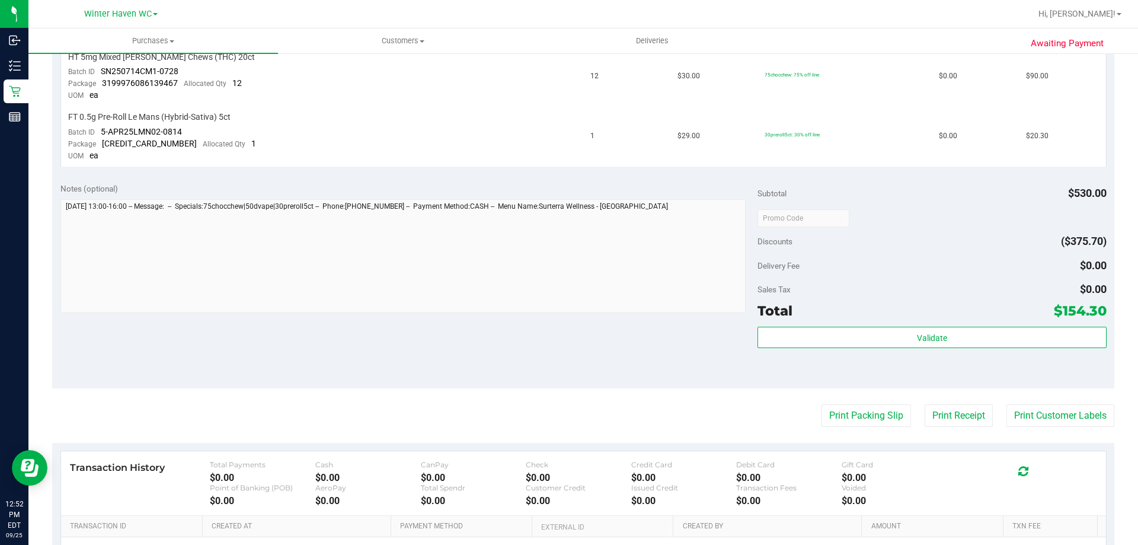
scroll to position [593, 0]
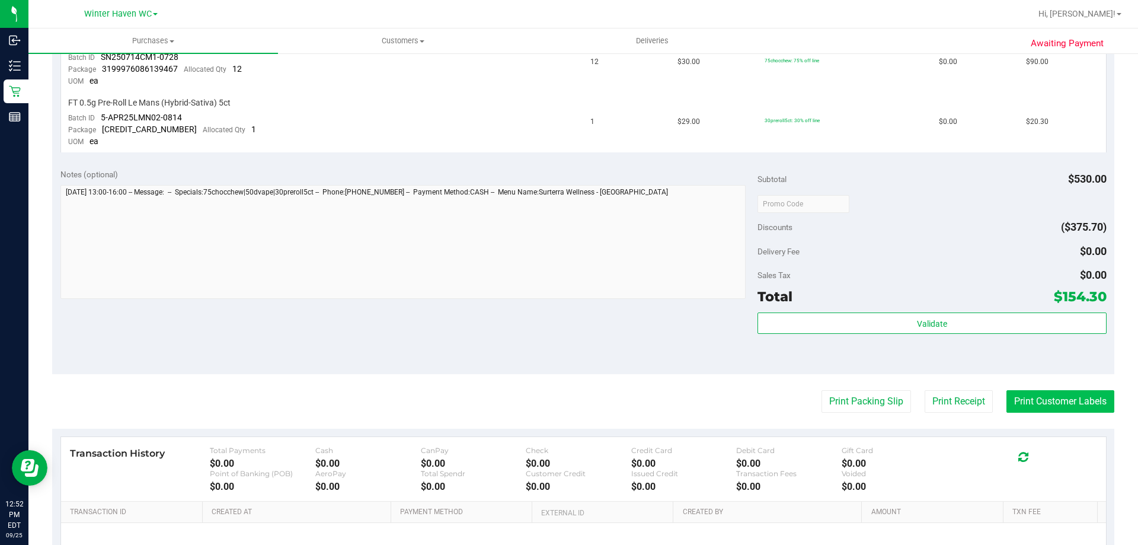
click at [1039, 408] on button "Print Customer Labels" at bounding box center [1060, 401] width 108 height 23
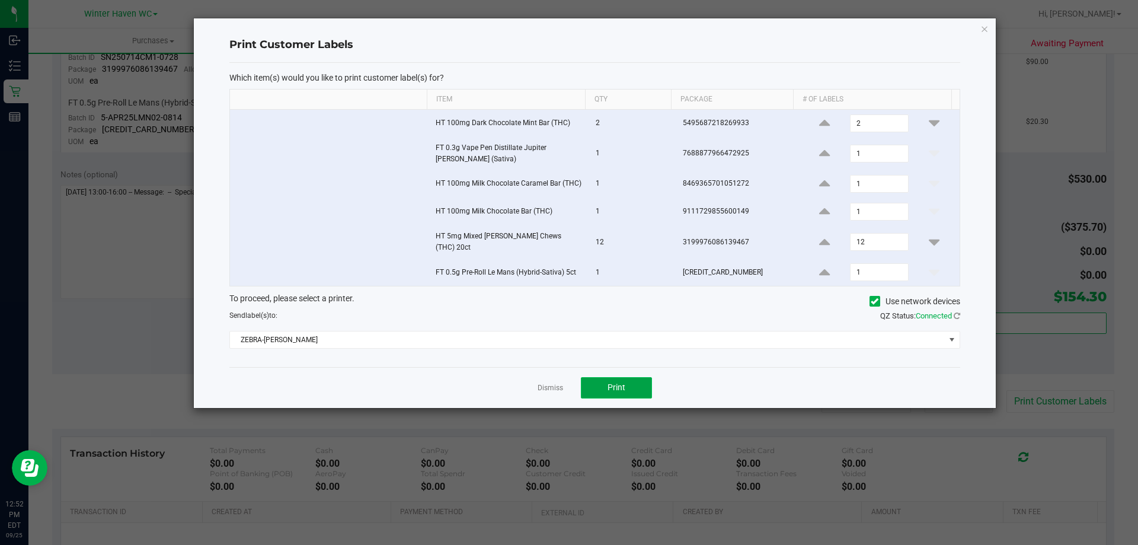
click at [612, 385] on span "Print" at bounding box center [616, 386] width 18 height 9
drag, startPoint x: 613, startPoint y: 385, endPoint x: 553, endPoint y: 380, distance: 60.0
click at [555, 383] on link "Dismiss" at bounding box center [549, 388] width 25 height 10
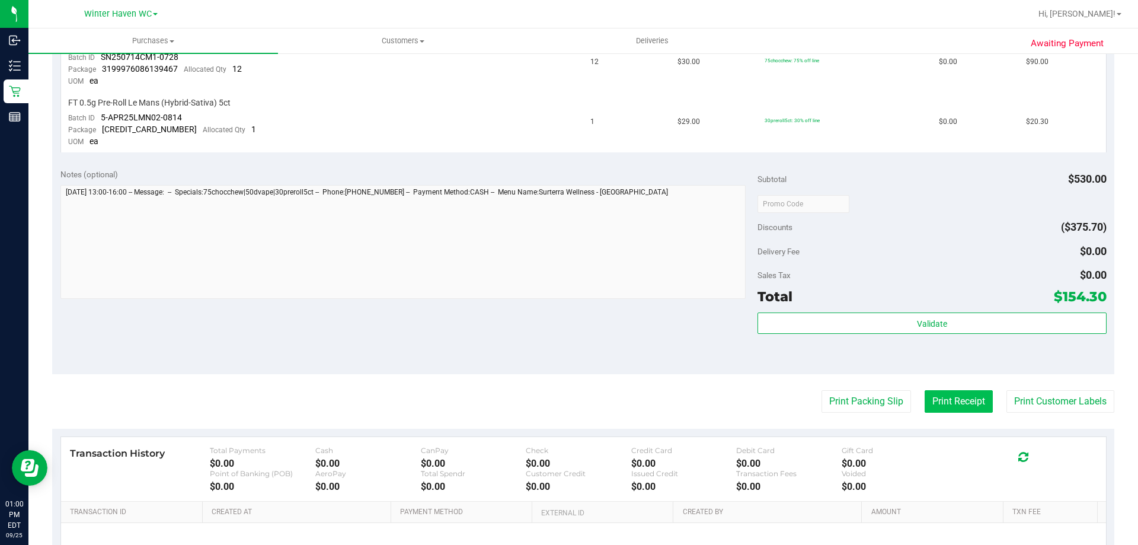
click at [937, 402] on button "Print Receipt" at bounding box center [958, 401] width 68 height 23
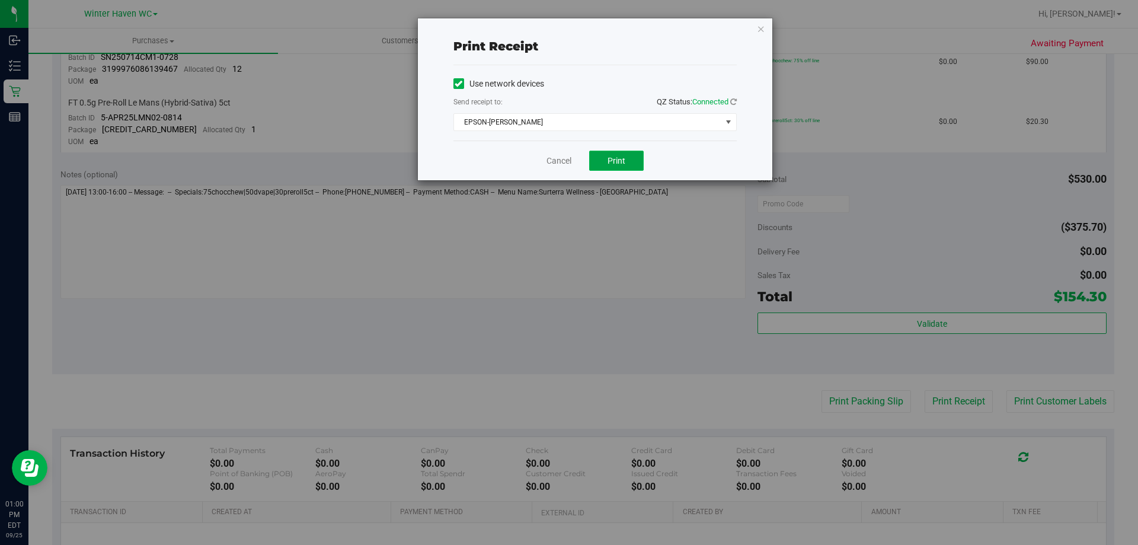
click at [617, 161] on span "Print" at bounding box center [616, 160] width 18 height 9
click at [560, 161] on link "Cancel" at bounding box center [558, 161] width 25 height 12
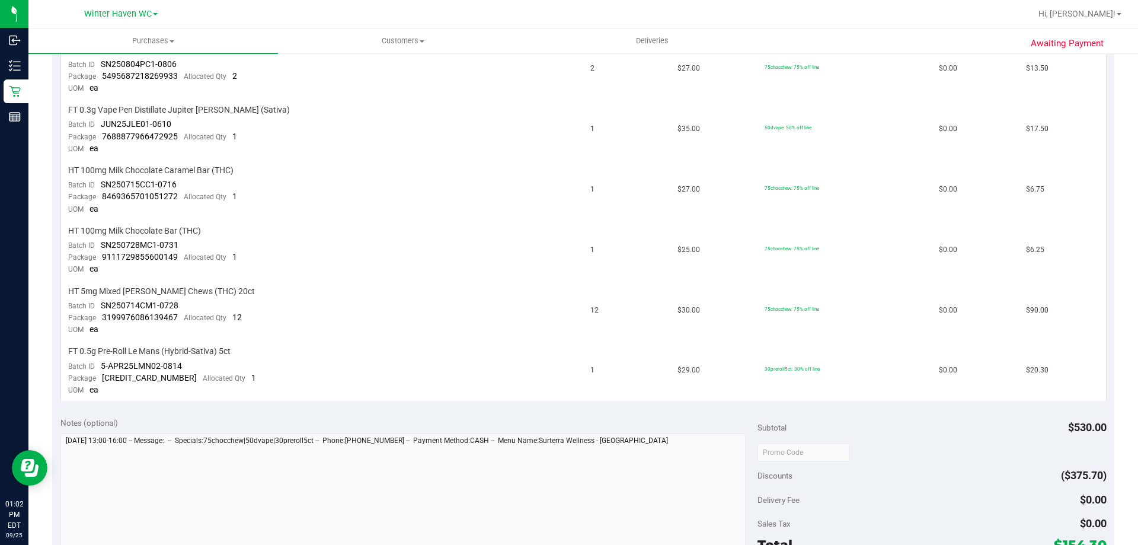
scroll to position [474, 0]
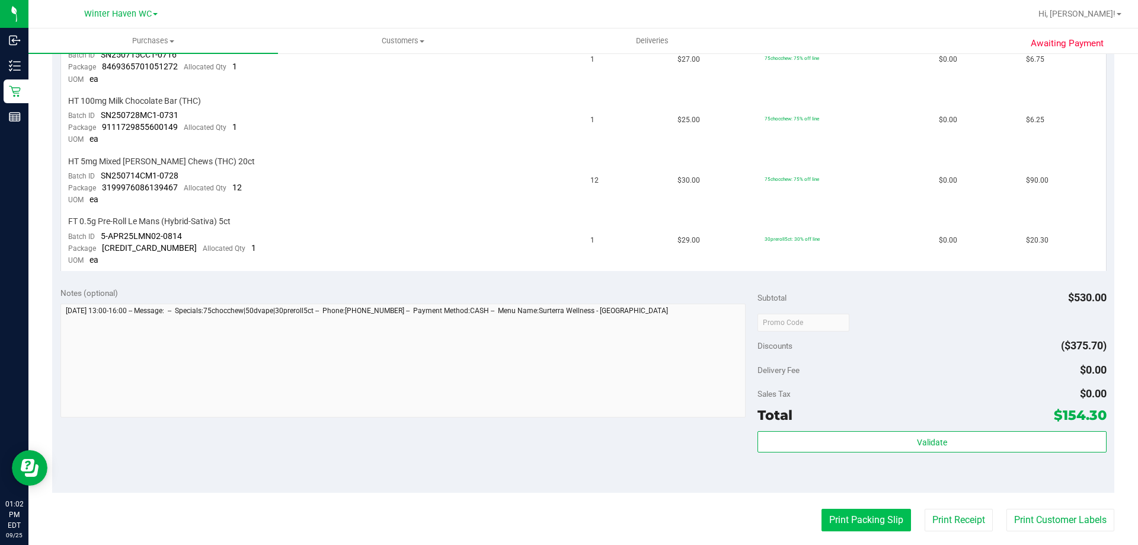
click at [847, 512] on button "Print Packing Slip" at bounding box center [865, 519] width 89 height 23
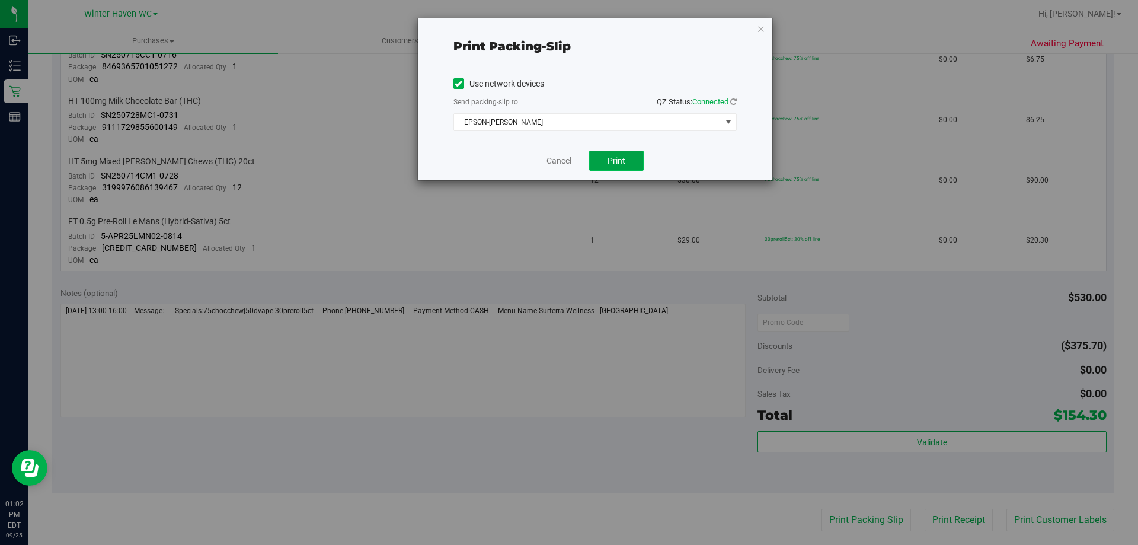
click at [624, 162] on span "Print" at bounding box center [616, 160] width 18 height 9
click at [559, 158] on link "Cancel" at bounding box center [558, 161] width 25 height 12
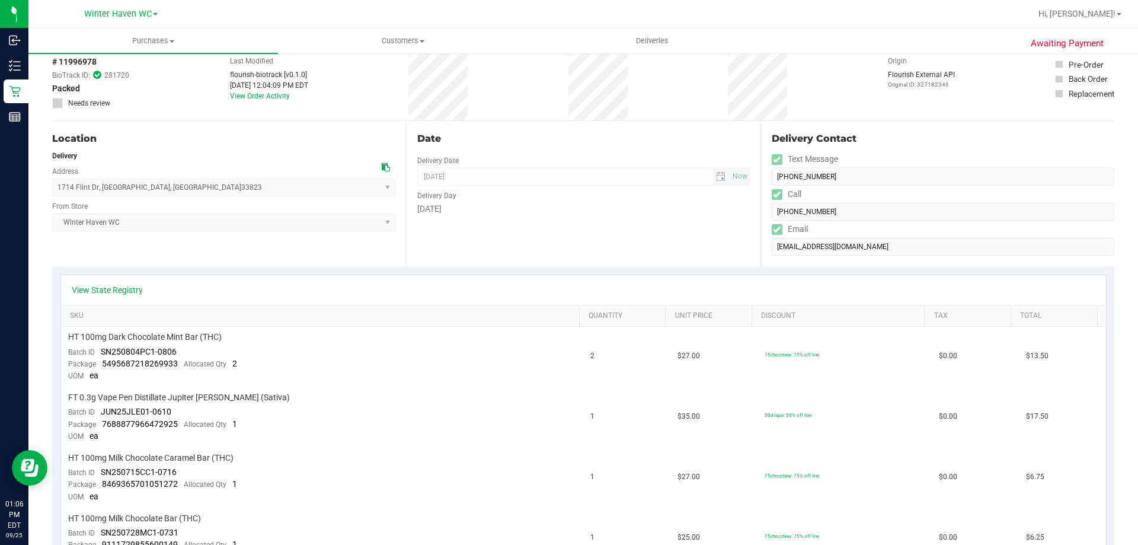
scroll to position [0, 0]
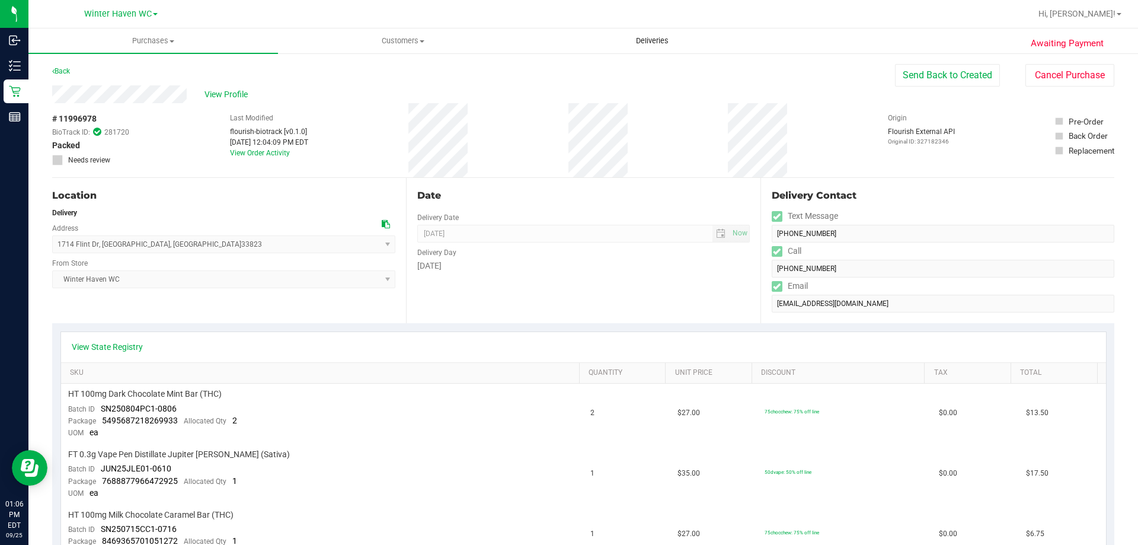
click at [651, 38] on span "Deliveries" at bounding box center [652, 41] width 65 height 11
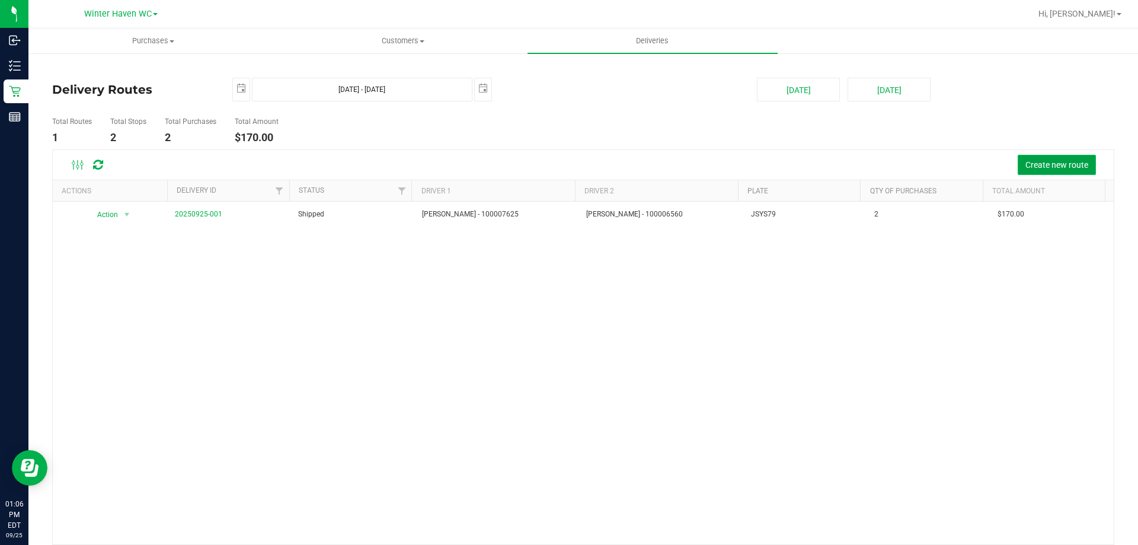
click at [1039, 156] on button "Create new route" at bounding box center [1056, 165] width 78 height 20
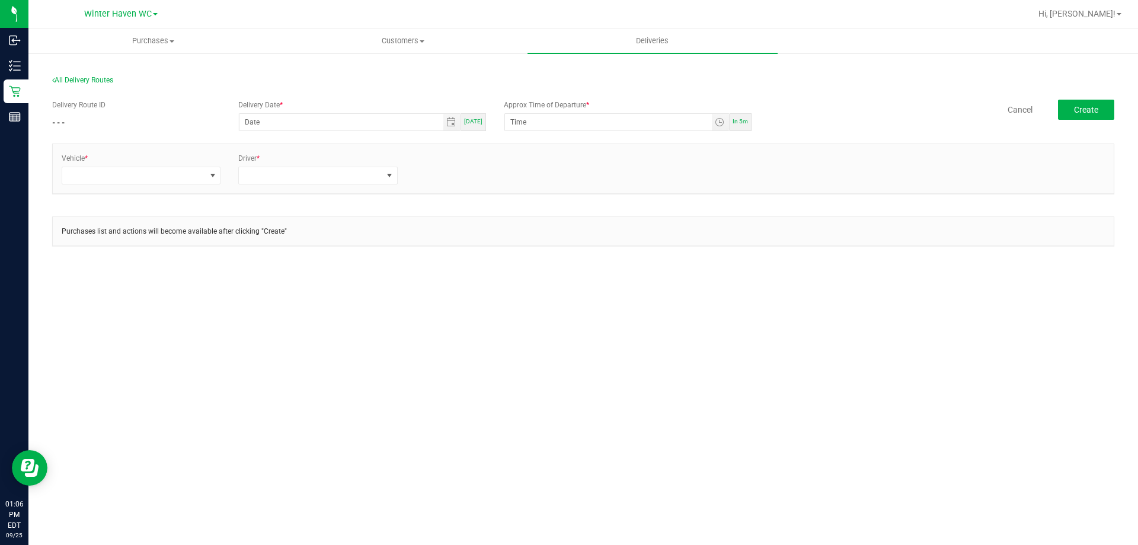
click at [740, 120] on span "In 5m" at bounding box center [739, 121] width 15 height 7
type input "[DATE]"
click at [523, 121] on input "1:11 PM" at bounding box center [608, 122] width 207 height 17
type input "1:15 PM"
click at [98, 175] on span at bounding box center [133, 175] width 143 height 17
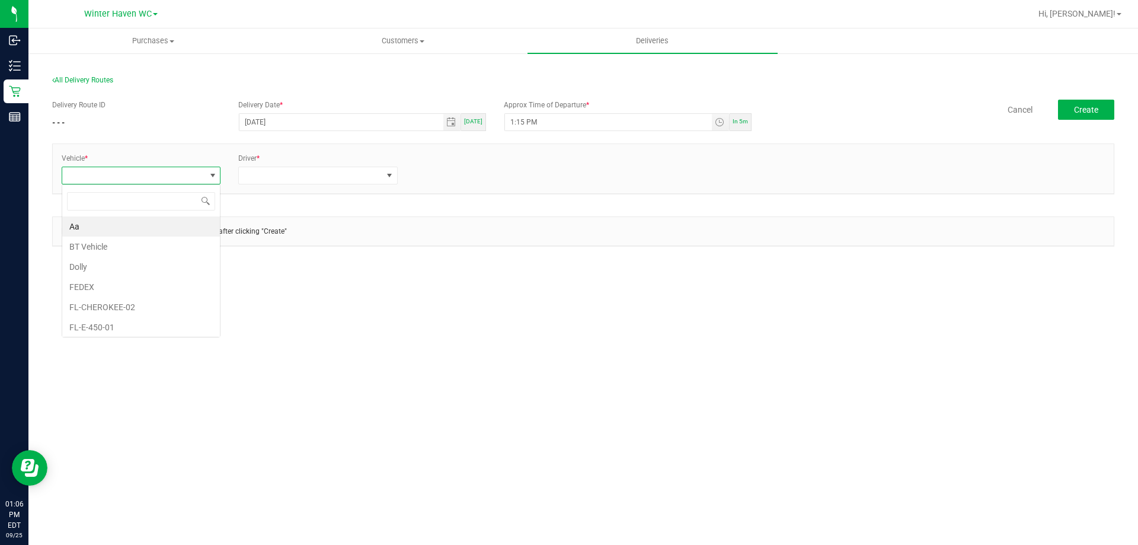
scroll to position [18, 159]
type input "31"
drag, startPoint x: 190, startPoint y: 203, endPoint x: 182, endPoint y: 207, distance: 8.7
click at [182, 207] on input "31" at bounding box center [141, 201] width 148 height 18
click at [144, 227] on li "FL-ESCAPE-31" at bounding box center [141, 226] width 158 height 20
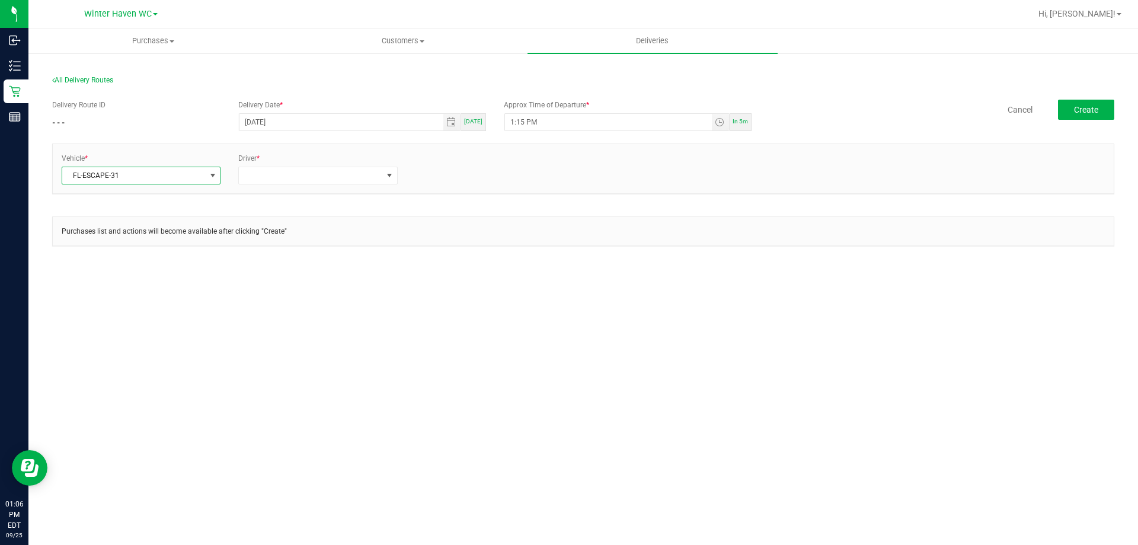
click at [297, 166] on div "Driver *" at bounding box center [317, 168] width 177 height 31
click at [293, 178] on span at bounding box center [310, 175] width 143 height 17
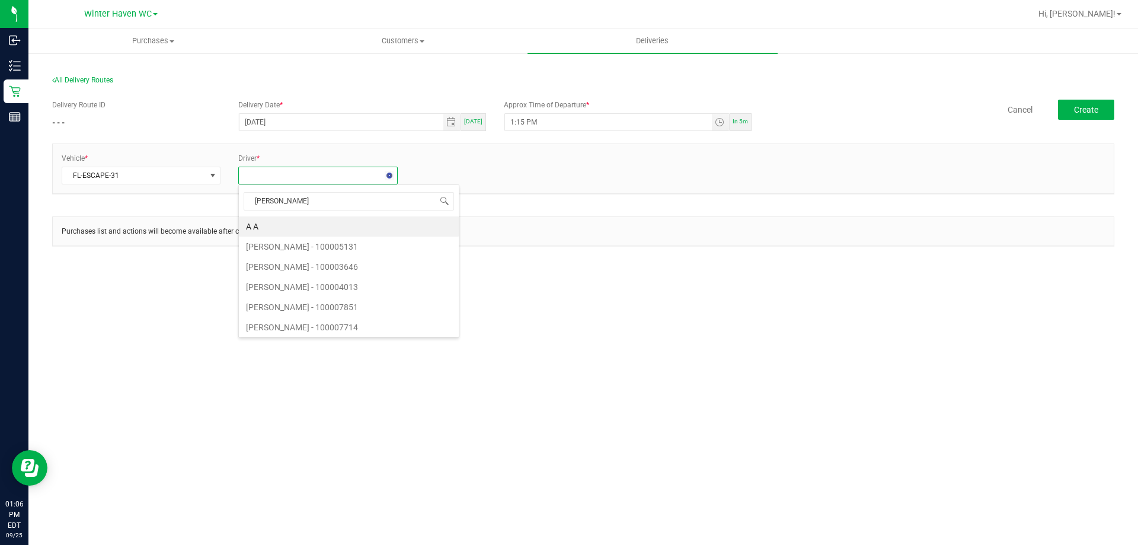
type input "[PERSON_NAME]"
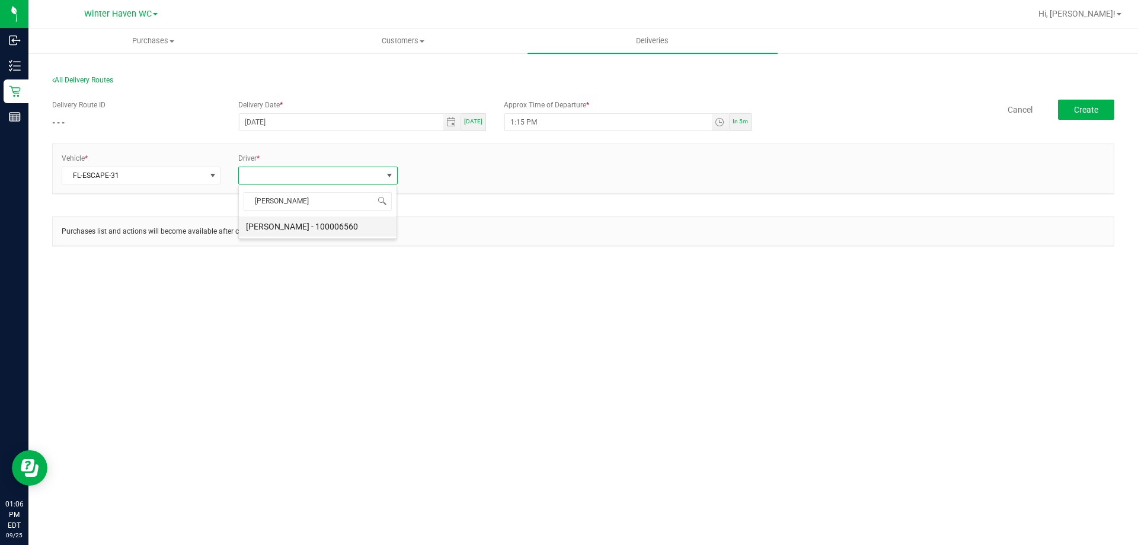
click at [295, 236] on li "[PERSON_NAME] - 100006560" at bounding box center [318, 226] width 158 height 20
click at [441, 168] on link "+ Add Driver" at bounding box center [434, 172] width 39 height 8
click at [446, 173] on span at bounding box center [487, 175] width 143 height 17
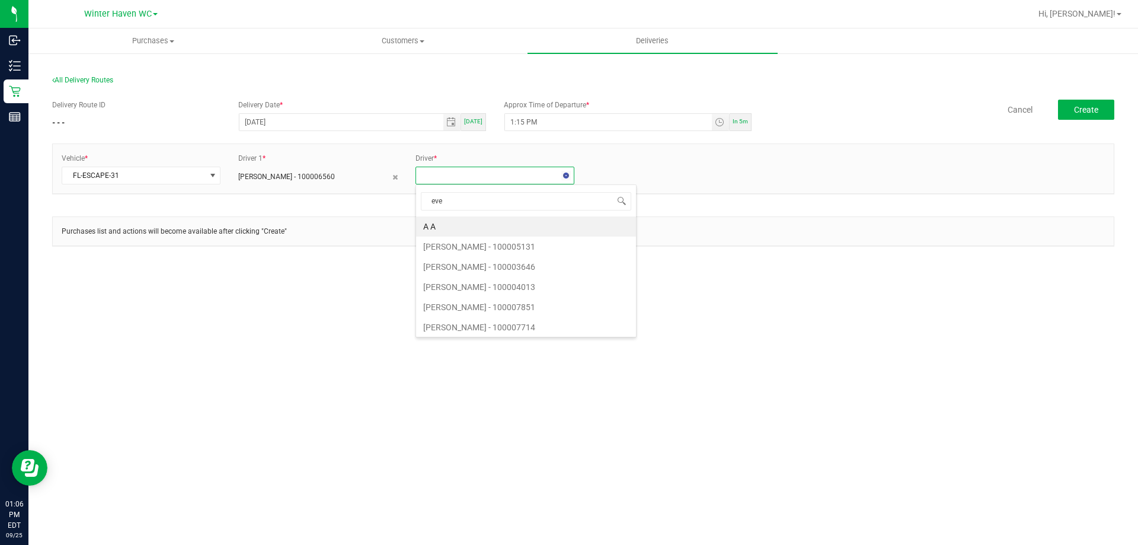
type input "ever"
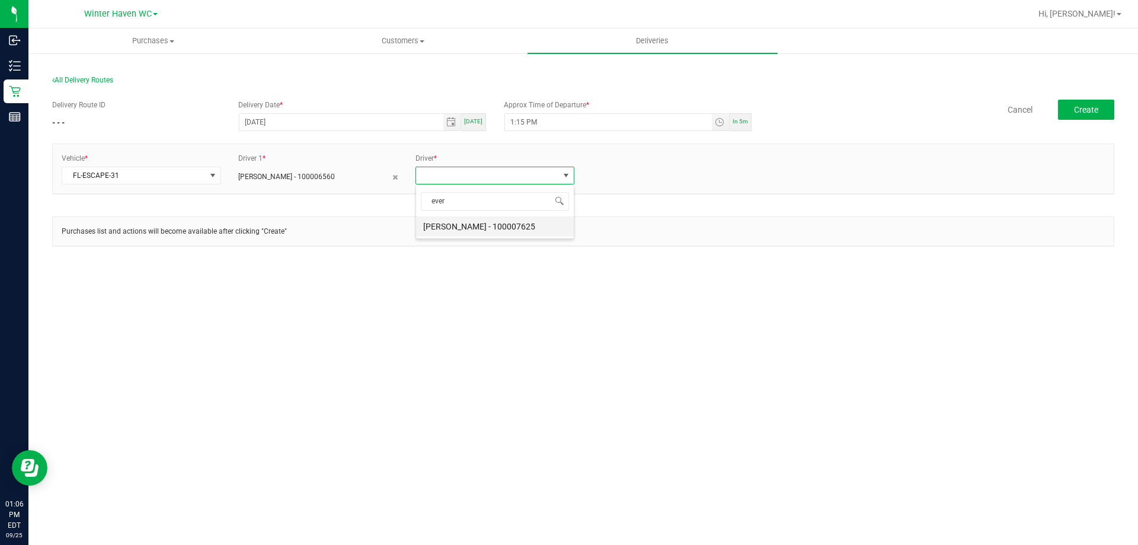
click at [474, 227] on li "[PERSON_NAME] - 100007625" at bounding box center [495, 226] width 158 height 20
click at [1078, 108] on span "Create" at bounding box center [1086, 109] width 24 height 9
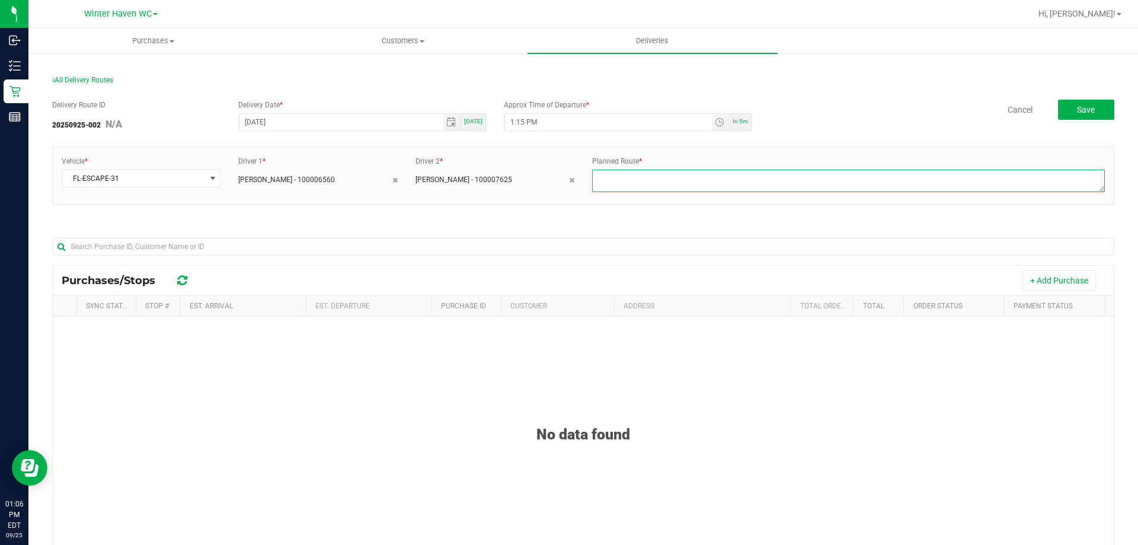
click at [651, 180] on textarea at bounding box center [848, 180] width 513 height 23
type textarea "2"
click at [1022, 279] on button "+ Add Purchase" at bounding box center [1058, 280] width 73 height 20
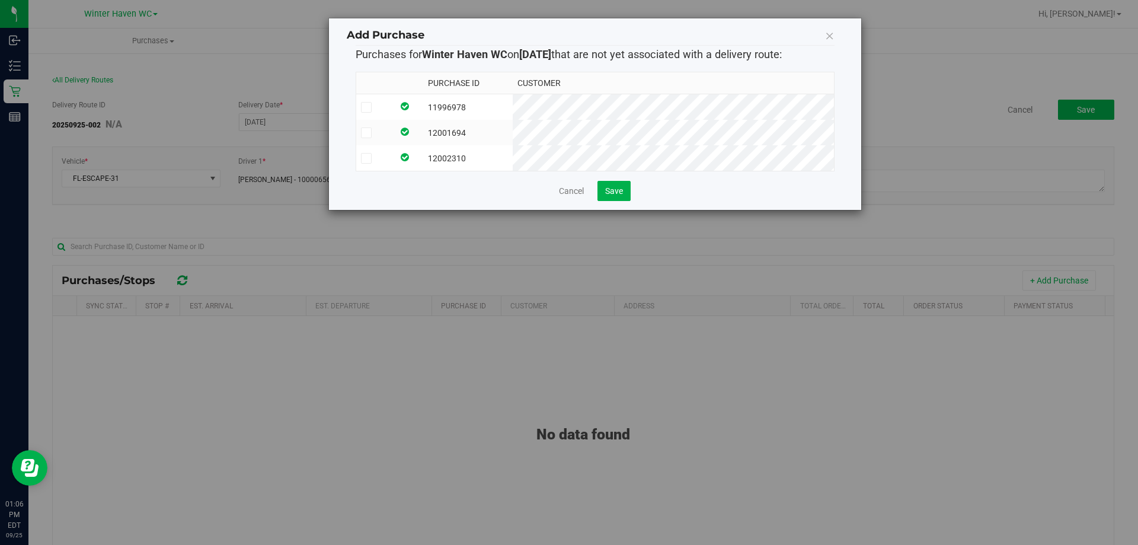
click at [365, 107] on icon at bounding box center [366, 107] width 8 height 0
click at [0, 0] on input "checkbox" at bounding box center [0, 0] width 0 height 0
click at [369, 133] on icon at bounding box center [366, 133] width 8 height 0
click at [0, 0] on input "checkbox" at bounding box center [0, 0] width 0 height 0
click at [366, 149] on td at bounding box center [374, 157] width 37 height 25
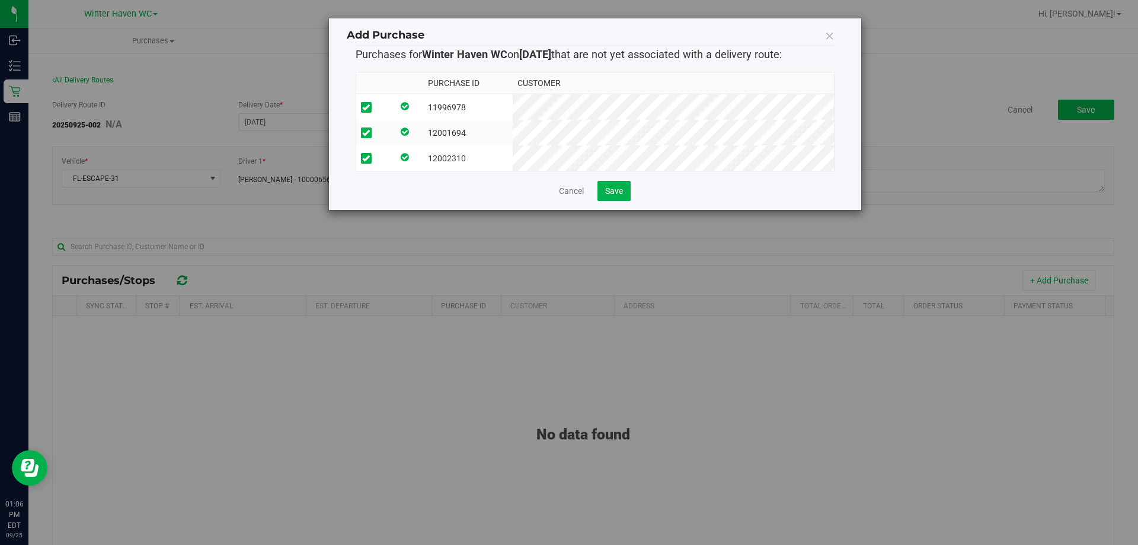
click at [366, 158] on icon at bounding box center [366, 158] width 8 height 0
click at [0, 0] on input "checkbox" at bounding box center [0, 0] width 0 height 0
click at [360, 163] on td at bounding box center [374, 157] width 37 height 25
click at [604, 193] on button "Save" at bounding box center [613, 191] width 33 height 20
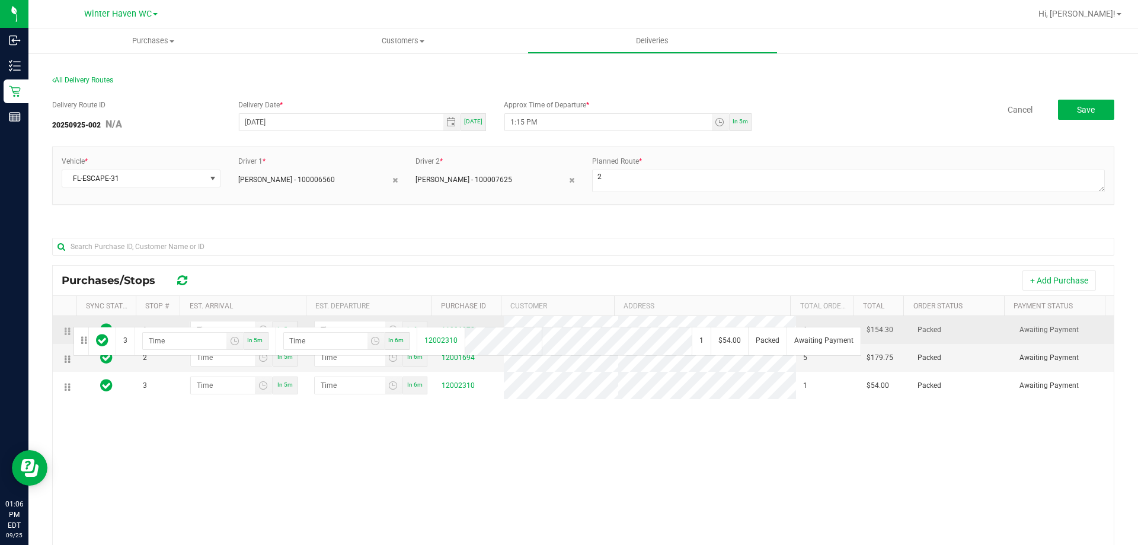
drag, startPoint x: 68, startPoint y: 388, endPoint x: 71, endPoint y: 325, distance: 62.3
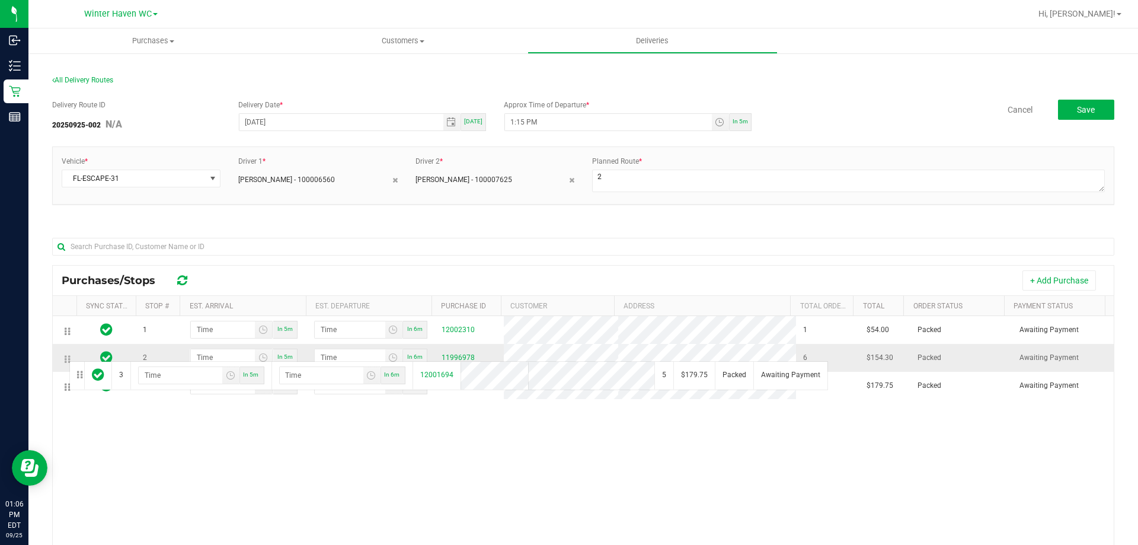
drag, startPoint x: 66, startPoint y: 392, endPoint x: 67, endPoint y: 358, distance: 33.8
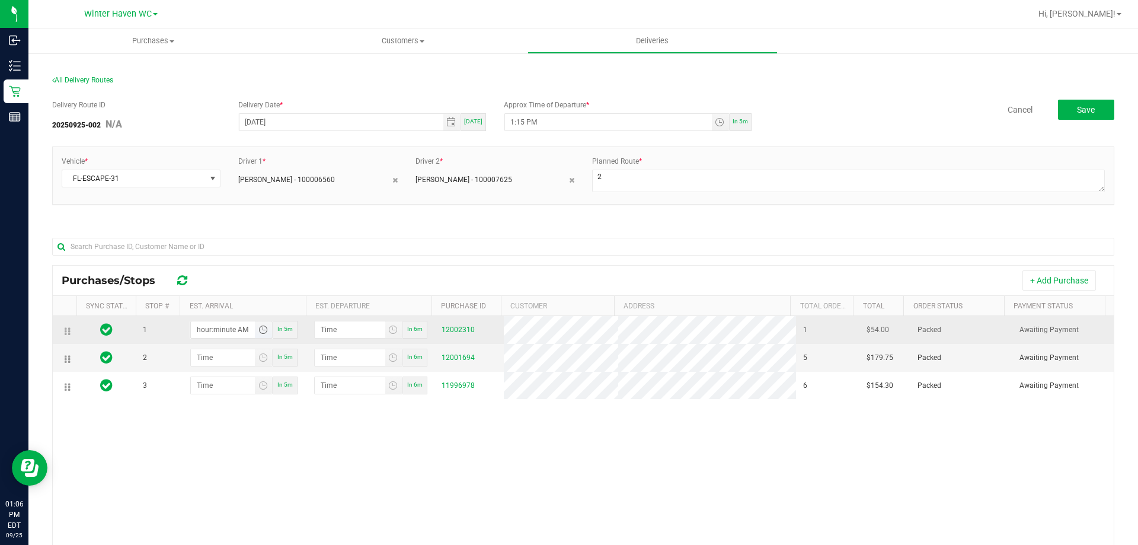
click at [207, 331] on input "hour:minute AM" at bounding box center [223, 329] width 65 height 17
type input "12:05 AM"
type input "12:06 AM"
click at [198, 331] on input "12:05 AM" at bounding box center [223, 329] width 65 height 17
type input "1:05 AM"
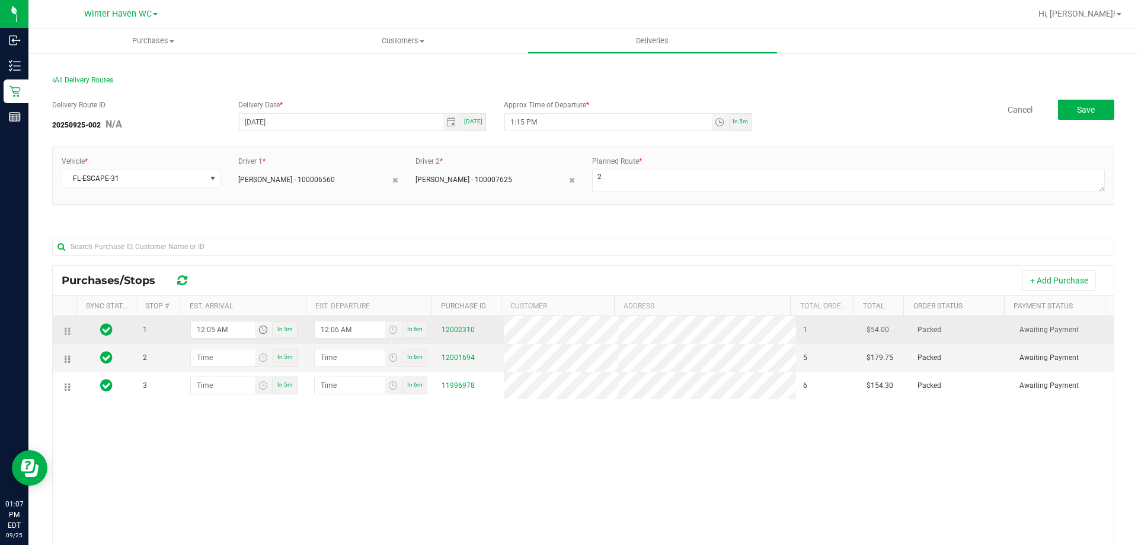
type input "1:06 AM"
type input "1:25 AM"
type input "1:26 AM"
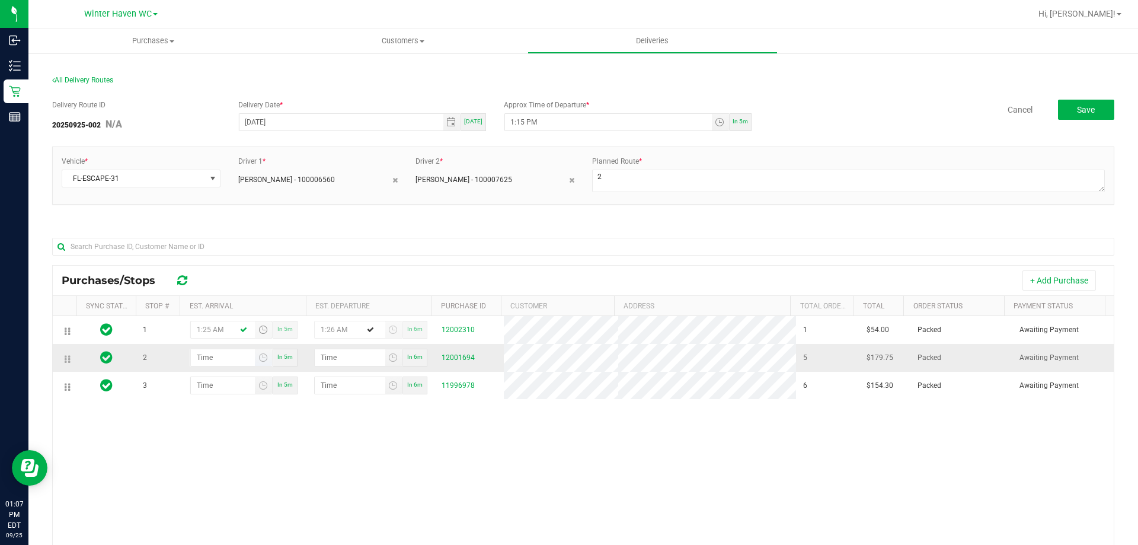
type input "1:25 AM"
click at [228, 358] on input "hour:minute AM" at bounding box center [223, 357] width 65 height 17
type input "2:01 AM"
type input "2:02 AM"
type input "2:15 AM"
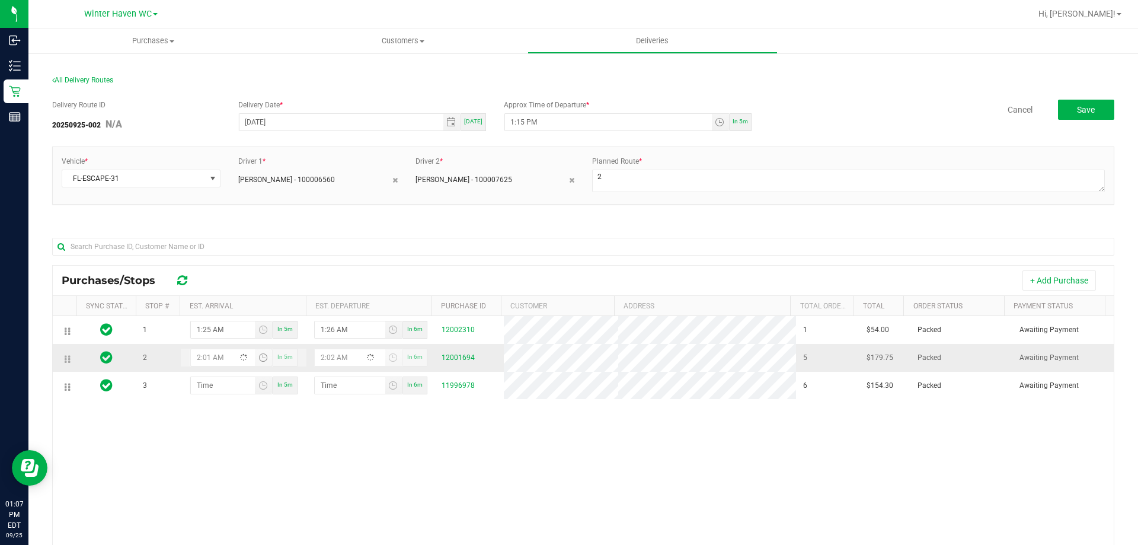
type input "2:16 AM"
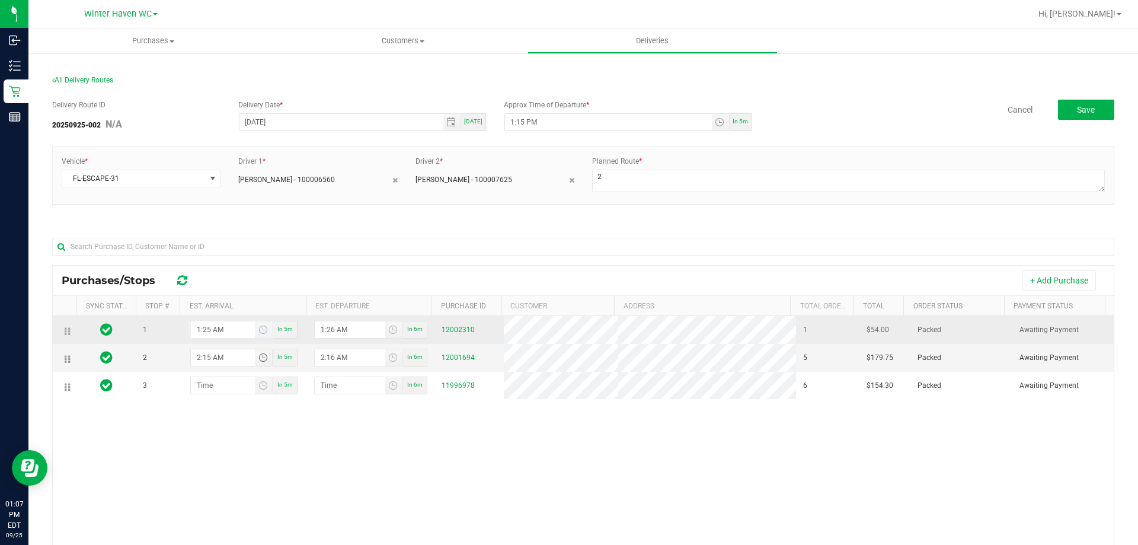
type input "2:15 AM"
click at [211, 326] on input "1:25 AM" at bounding box center [223, 329] width 65 height 17
type input "1:25 PM"
type input "1:26 PM"
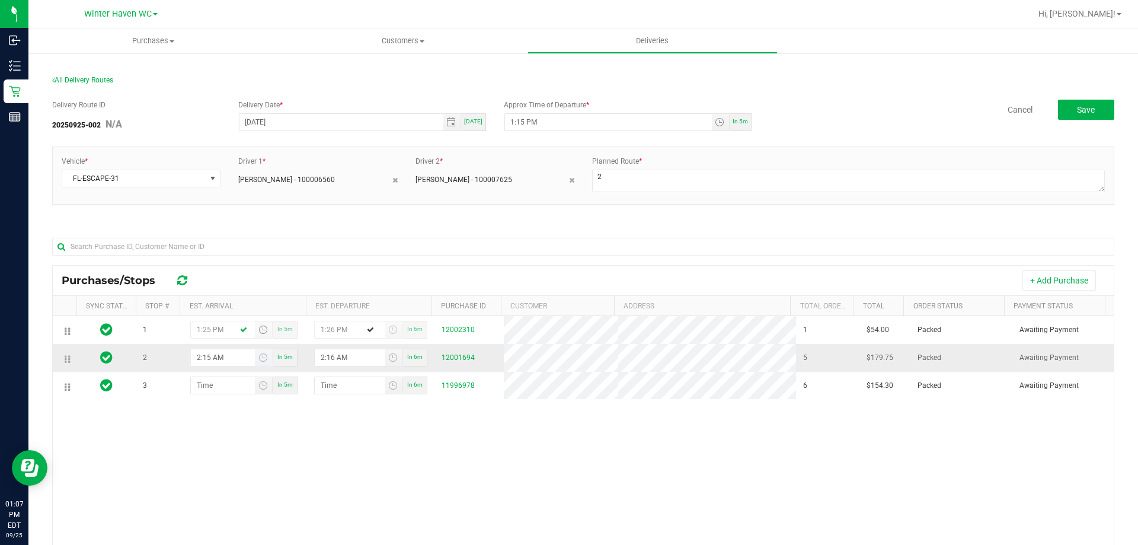
type input "1:25 PM"
click at [219, 360] on input "2:15 AM" at bounding box center [223, 357] width 65 height 17
type input "2:15 PM"
type input "2:16 PM"
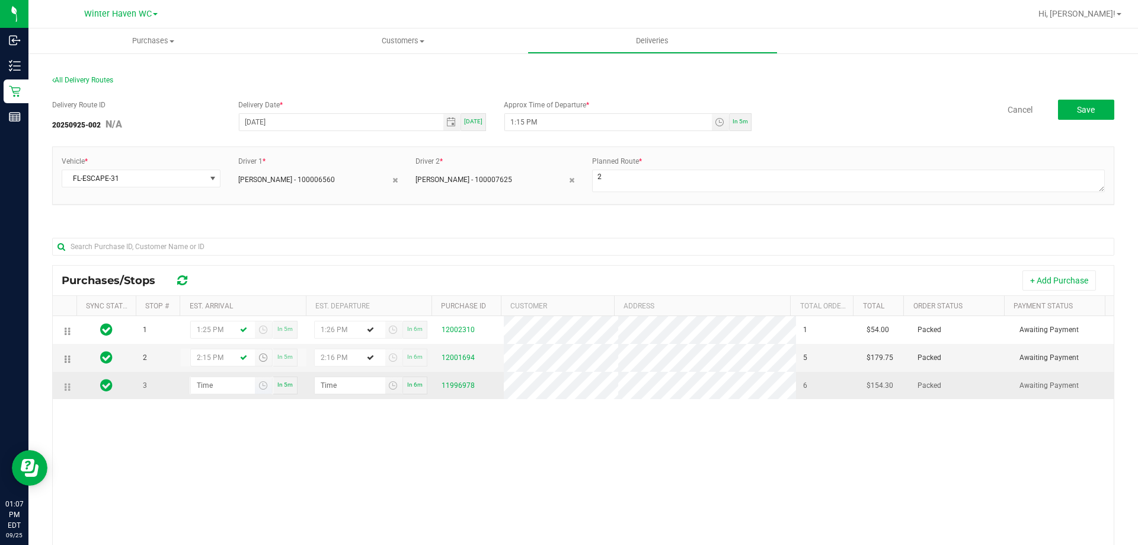
type input "2:15 PM"
click at [211, 388] on input "hour:minute AM" at bounding box center [223, 385] width 65 height 17
type input "3:00 AM"
type input "3:01 AM"
type input "3:00 PM"
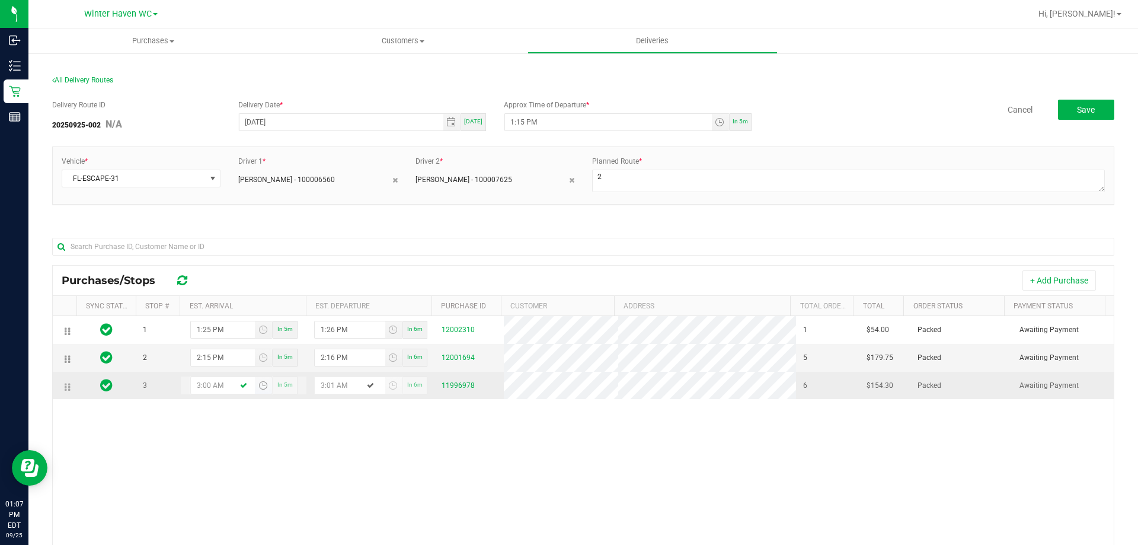
type input "3:01 PM"
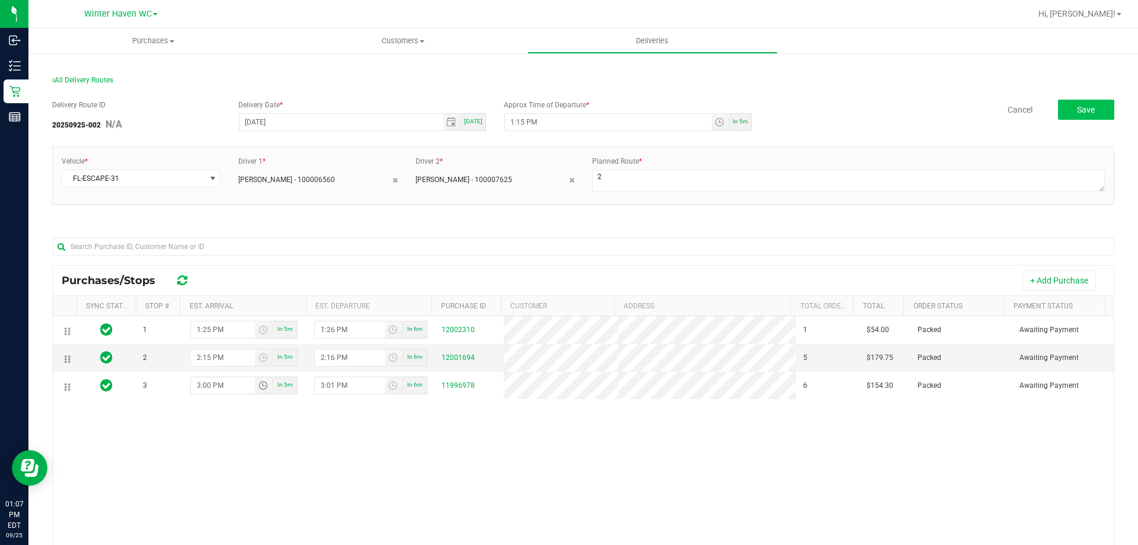
type input "3:00 PM"
click at [1059, 109] on button "Save" at bounding box center [1086, 110] width 56 height 20
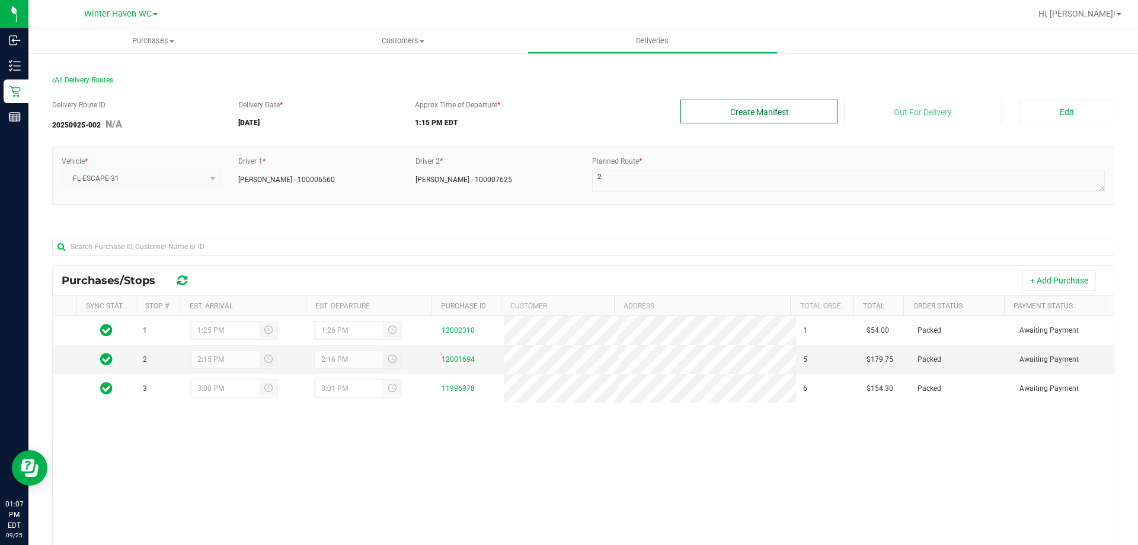
click at [801, 115] on button "Create Manifest" at bounding box center [759, 112] width 158 height 24
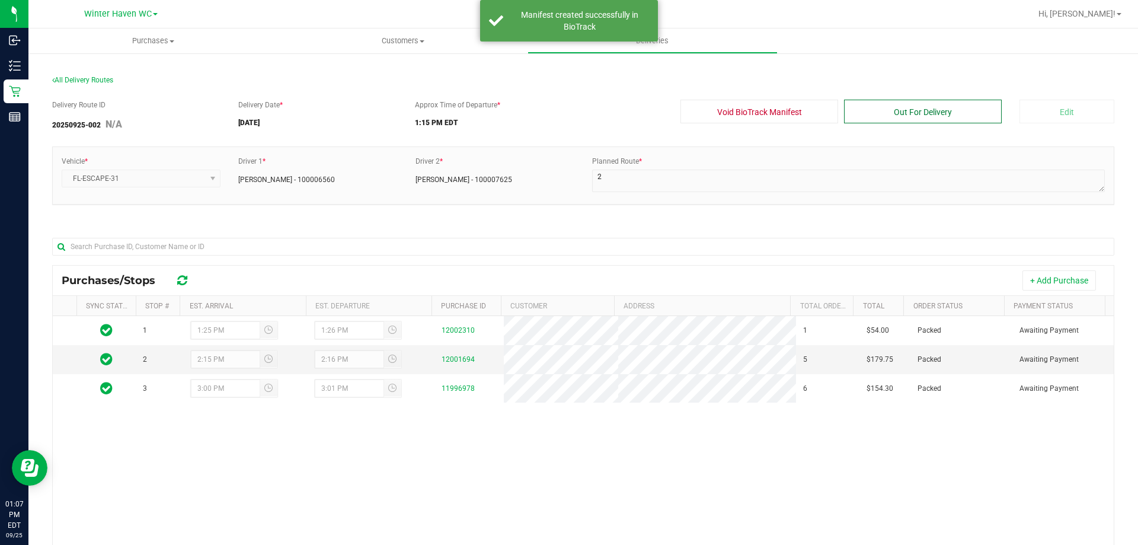
click at [883, 106] on button "Out For Delivery" at bounding box center [923, 112] width 158 height 24
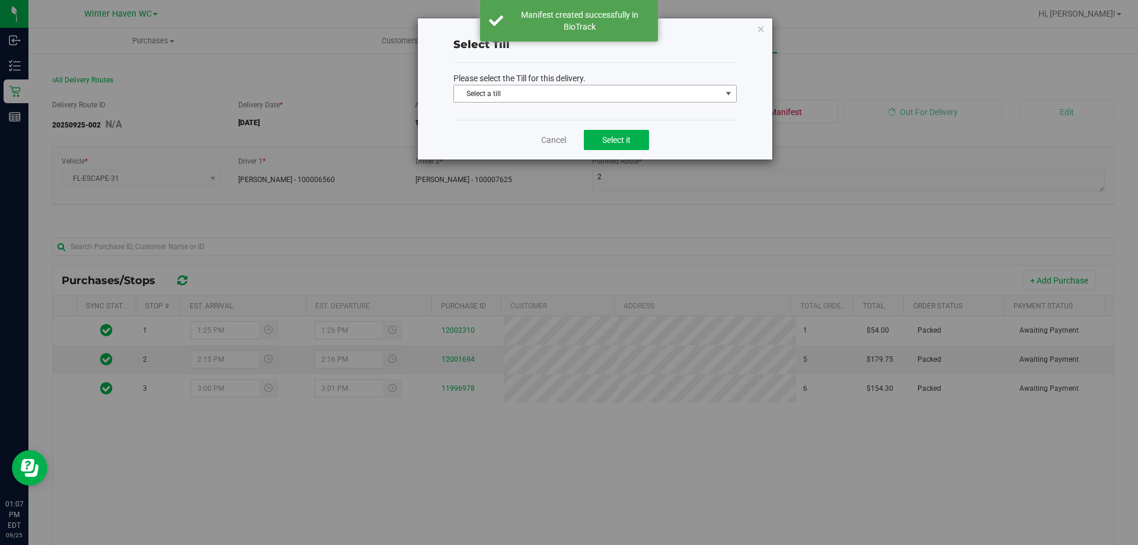
click at [631, 89] on span "Select a till" at bounding box center [587, 93] width 267 height 17
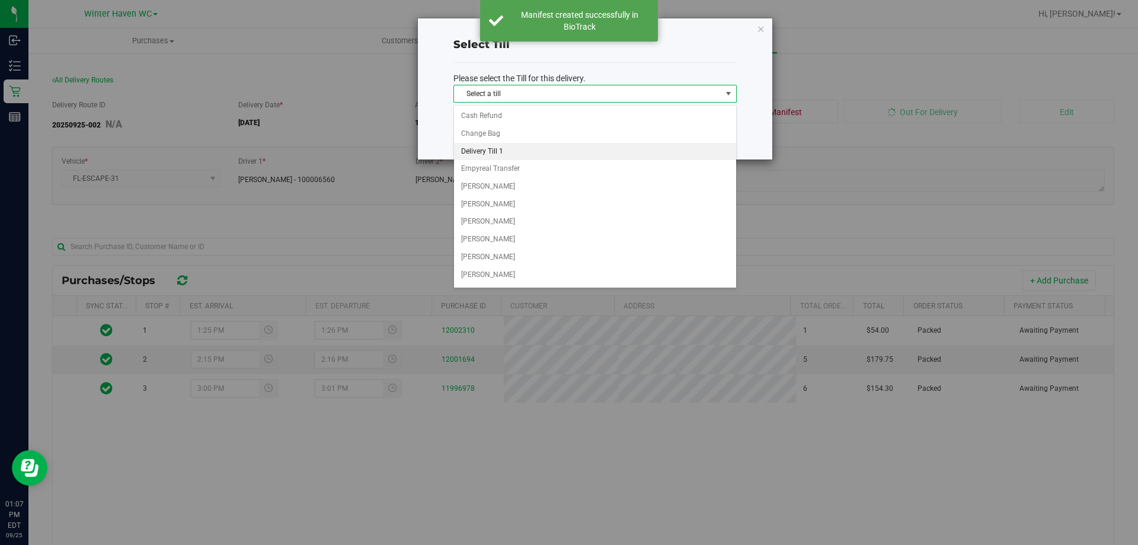
click at [529, 150] on li "Delivery Till 1" at bounding box center [595, 152] width 282 height 18
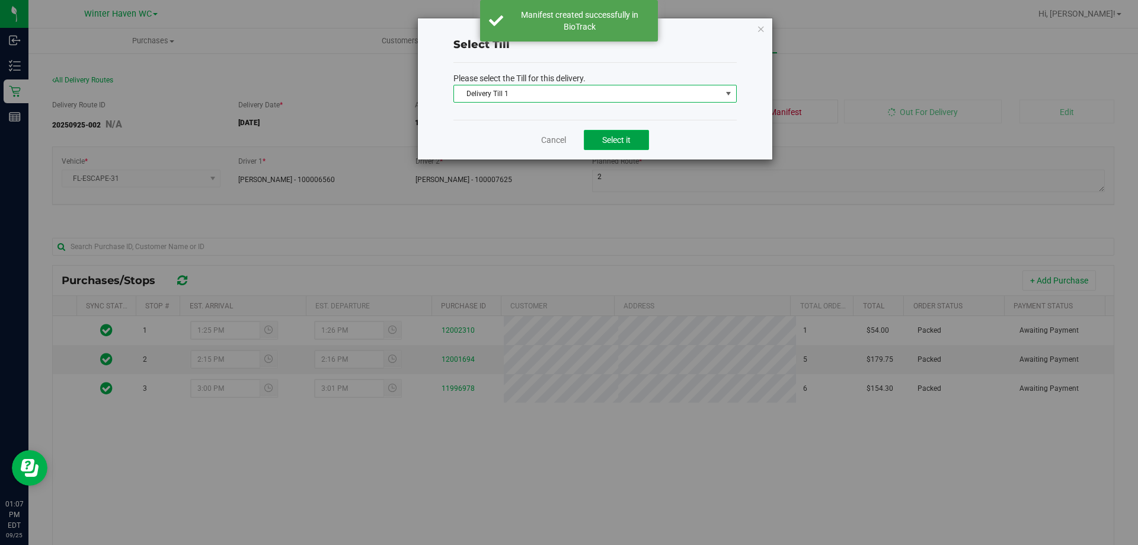
click at [625, 145] on button "Select it" at bounding box center [616, 140] width 65 height 20
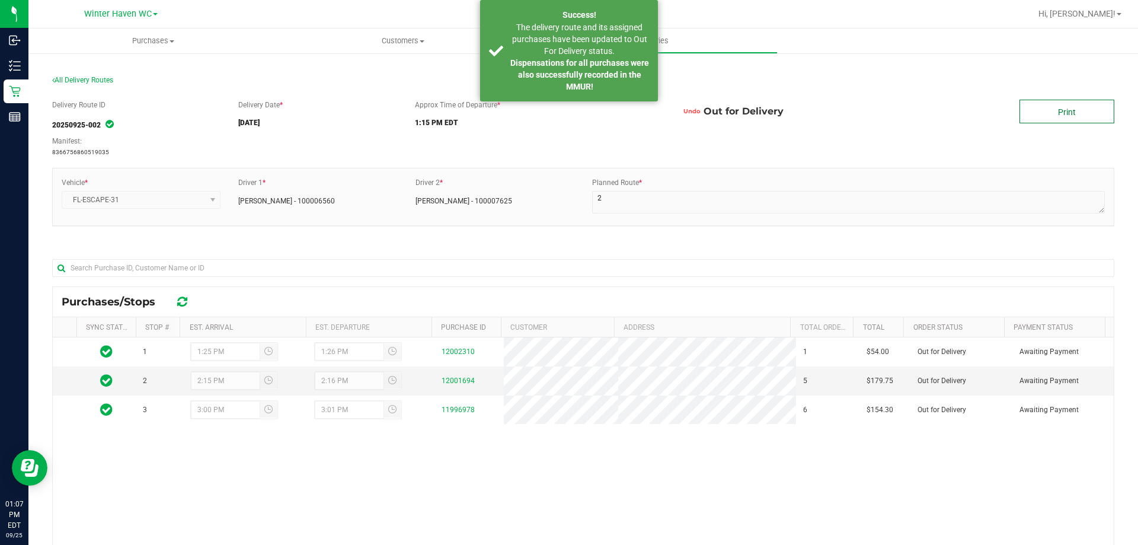
click at [1097, 107] on link "Print" at bounding box center [1066, 112] width 95 height 24
